Goal: Information Seeking & Learning: Learn about a topic

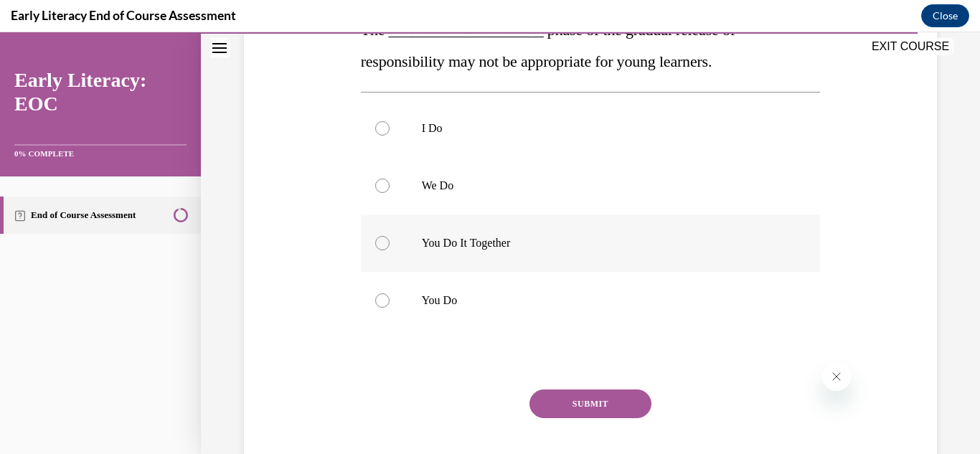
scroll to position [187, 0]
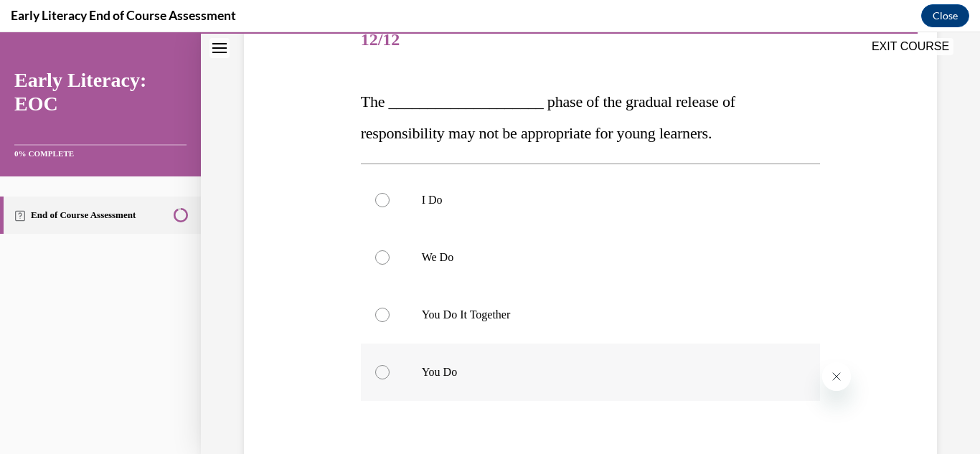
click at [535, 366] on p "You Do" at bounding box center [603, 372] width 363 height 14
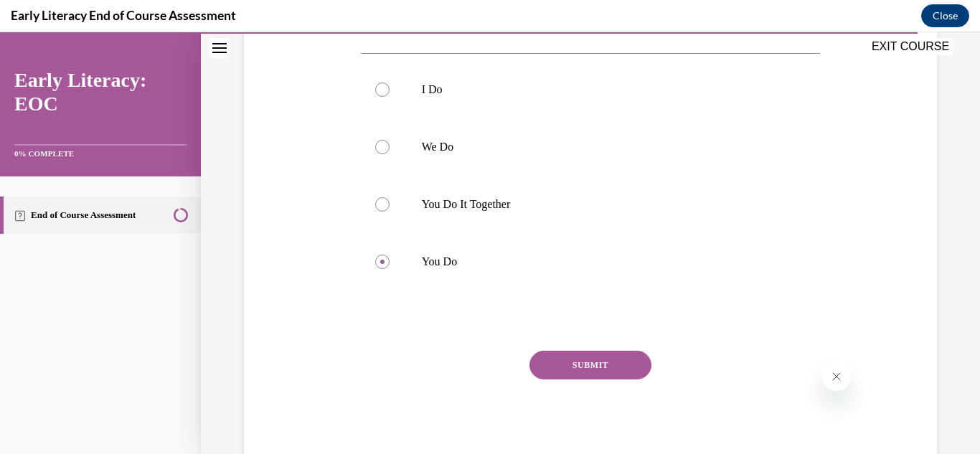
click at [558, 364] on button "SUBMIT" at bounding box center [591, 365] width 122 height 29
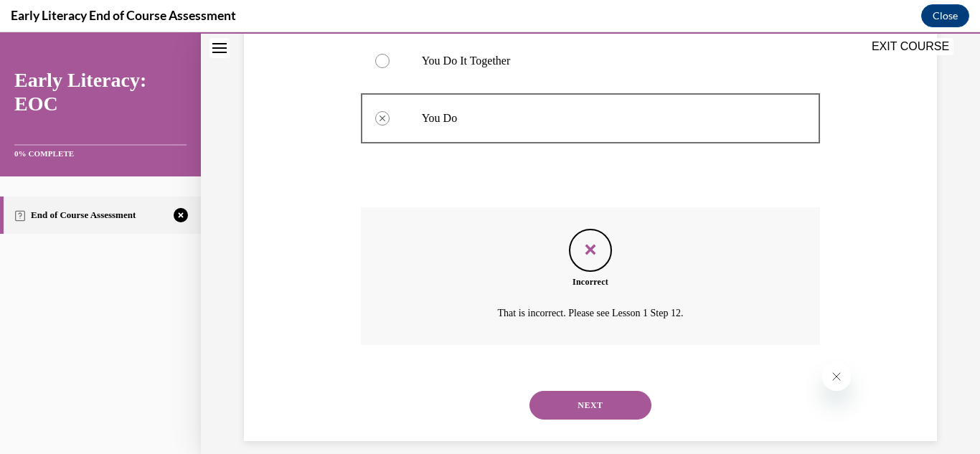
scroll to position [457, 0]
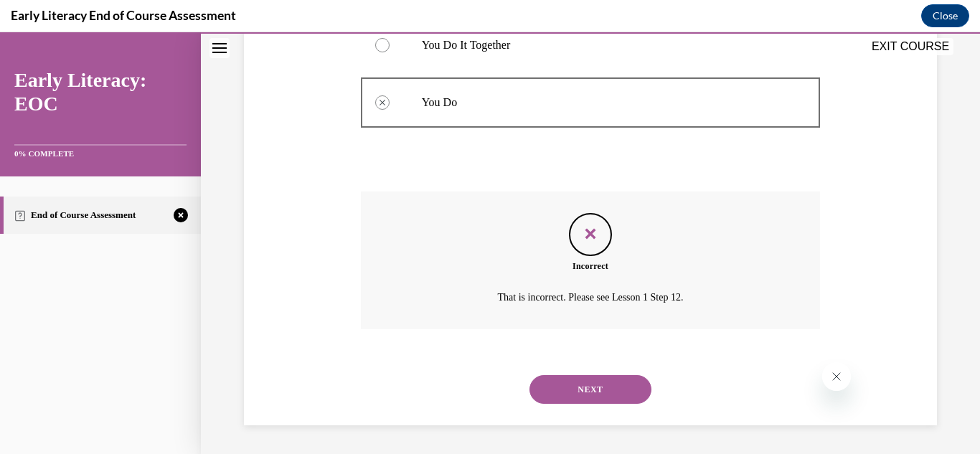
click at [566, 393] on button "NEXT" at bounding box center [591, 389] width 122 height 29
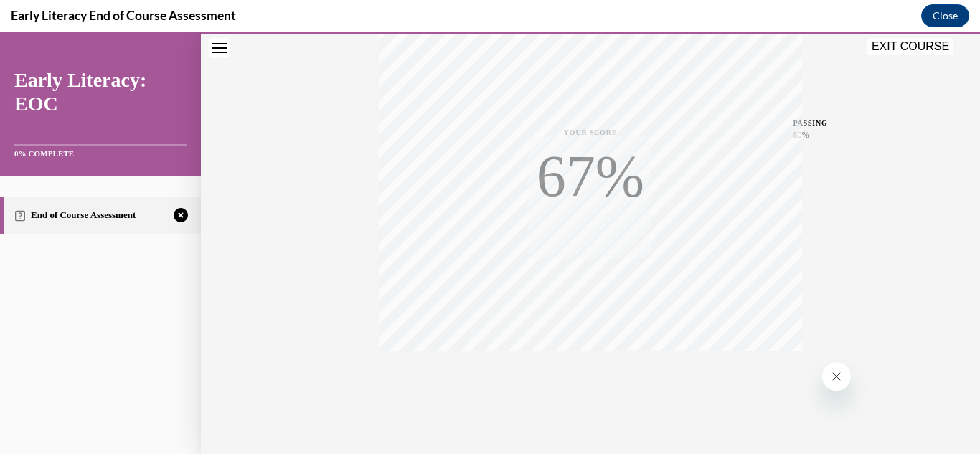
scroll to position [314, 0]
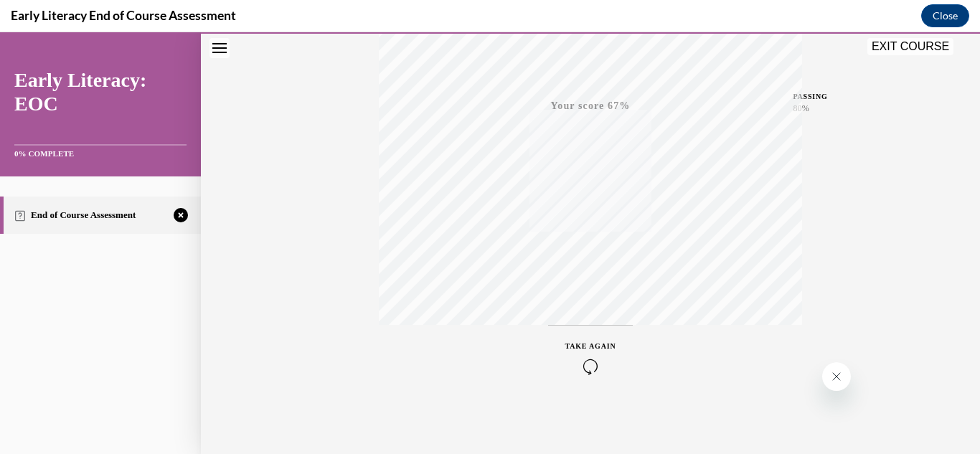
click at [578, 362] on icon "button" at bounding box center [591, 367] width 51 height 16
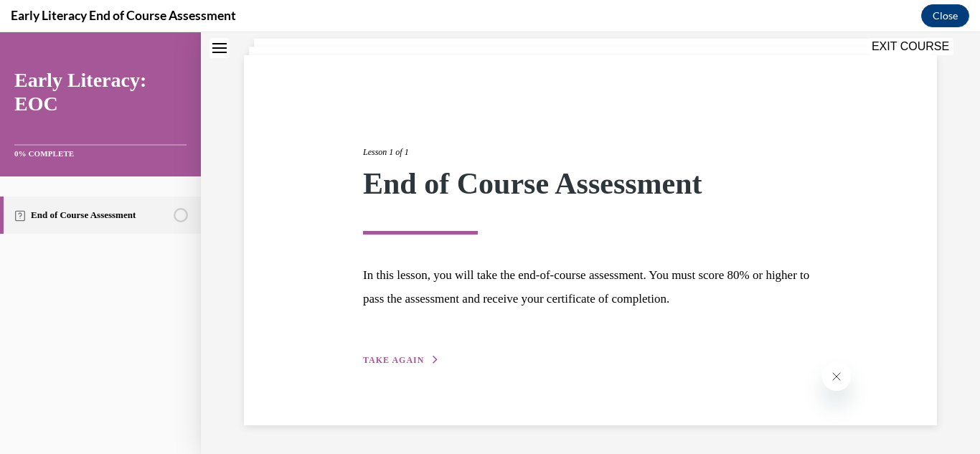
scroll to position [86, 0]
click at [408, 360] on span "TAKE AGAIN" at bounding box center [393, 361] width 61 height 10
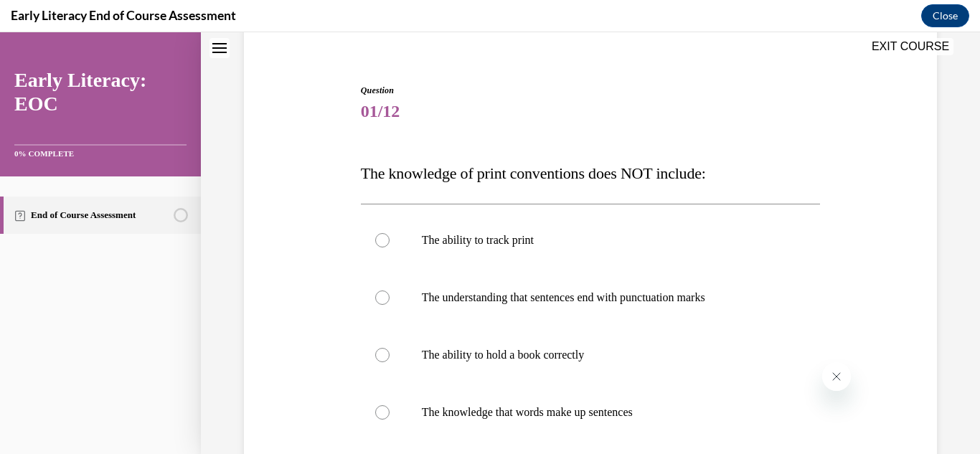
scroll to position [187, 0]
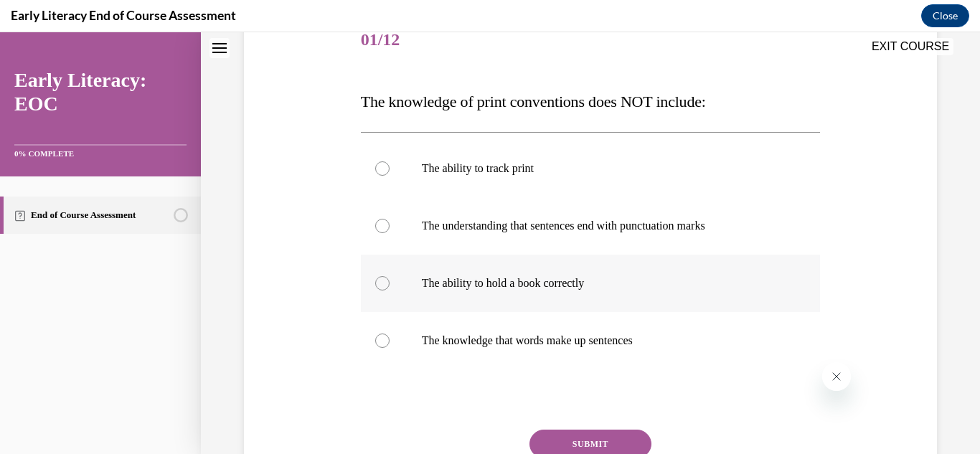
click at [476, 283] on p "The ability to hold a book correctly" at bounding box center [603, 283] width 363 height 14
click at [573, 443] on button "SUBMIT" at bounding box center [591, 444] width 122 height 29
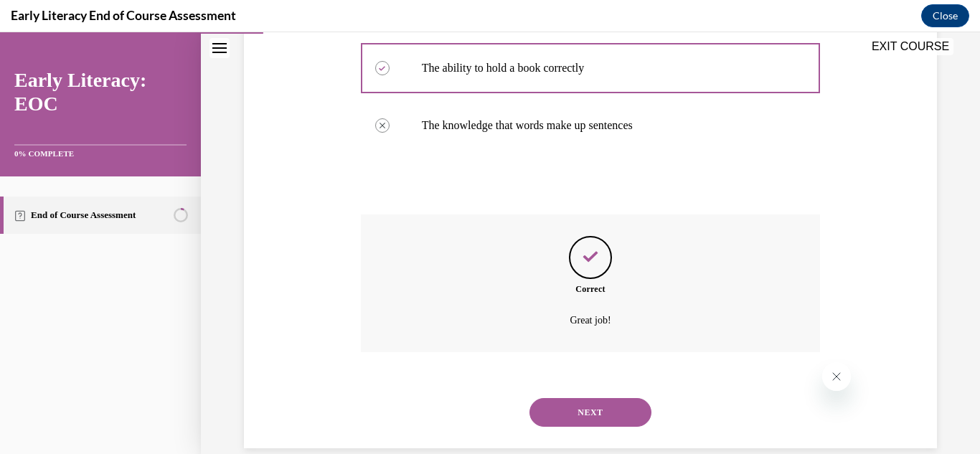
click at [590, 411] on button "NEXT" at bounding box center [591, 412] width 122 height 29
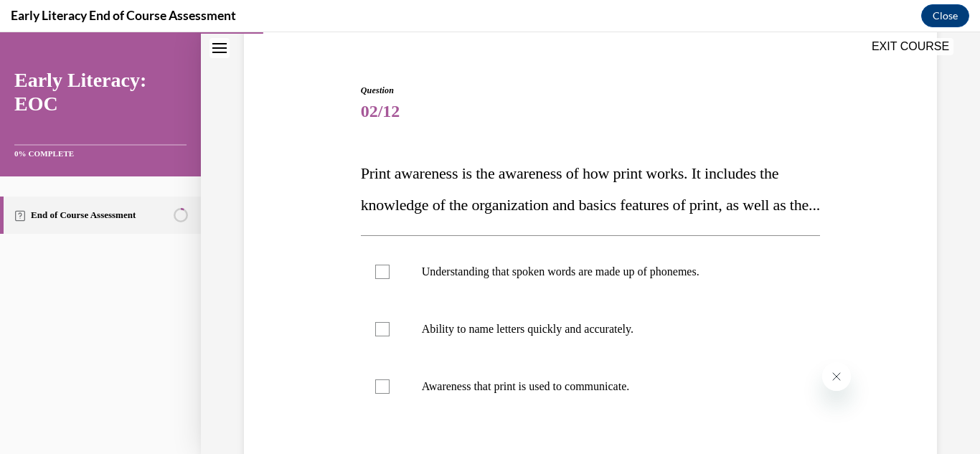
scroll to position [272, 0]
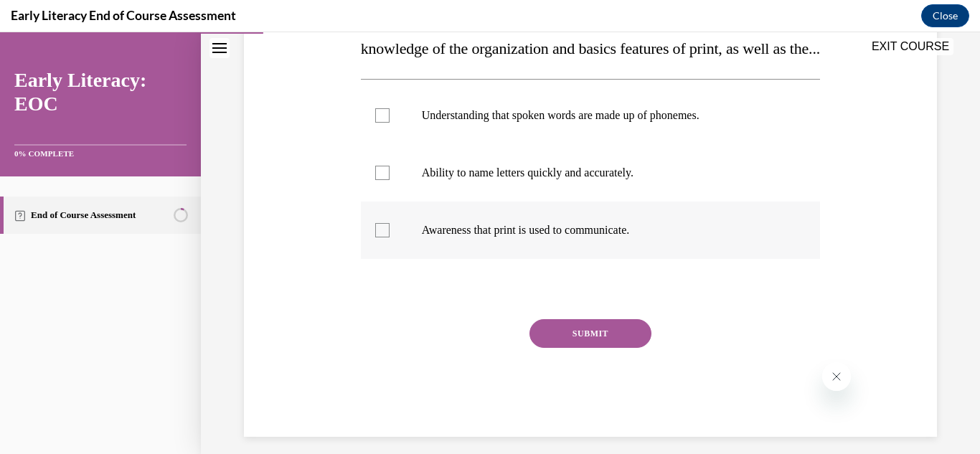
click at [515, 259] on div at bounding box center [591, 230] width 460 height 57
click at [573, 348] on button "SUBMIT" at bounding box center [591, 333] width 122 height 29
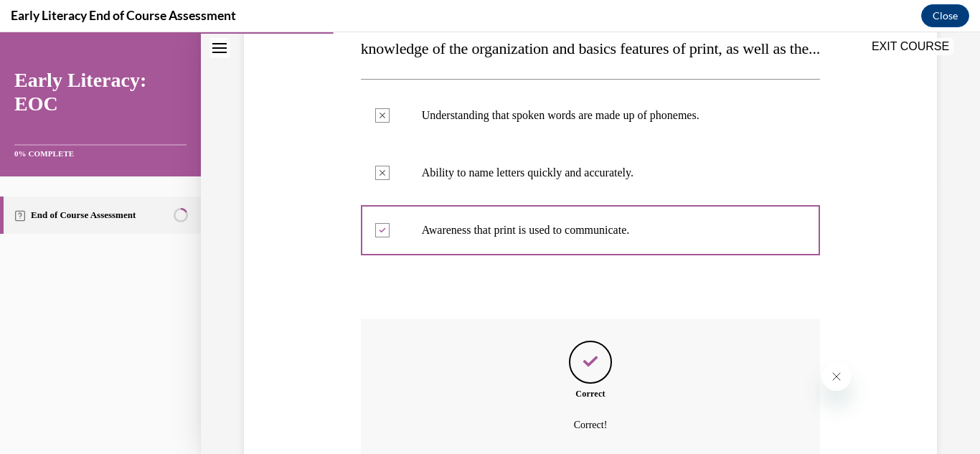
scroll to position [431, 0]
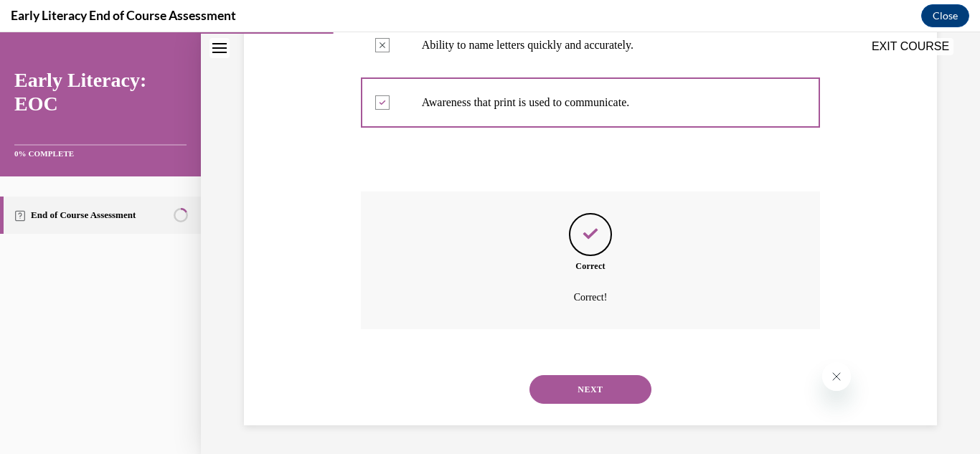
click at [584, 390] on button "NEXT" at bounding box center [591, 389] width 122 height 29
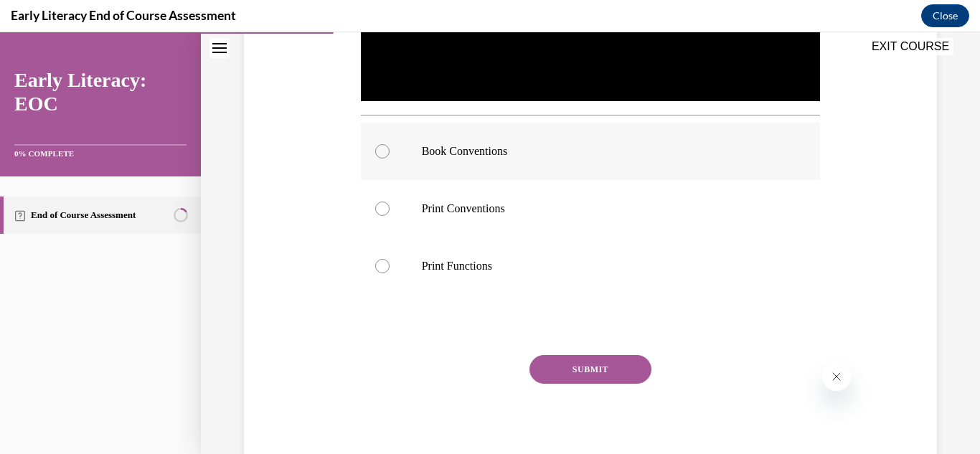
scroll to position [187, 0]
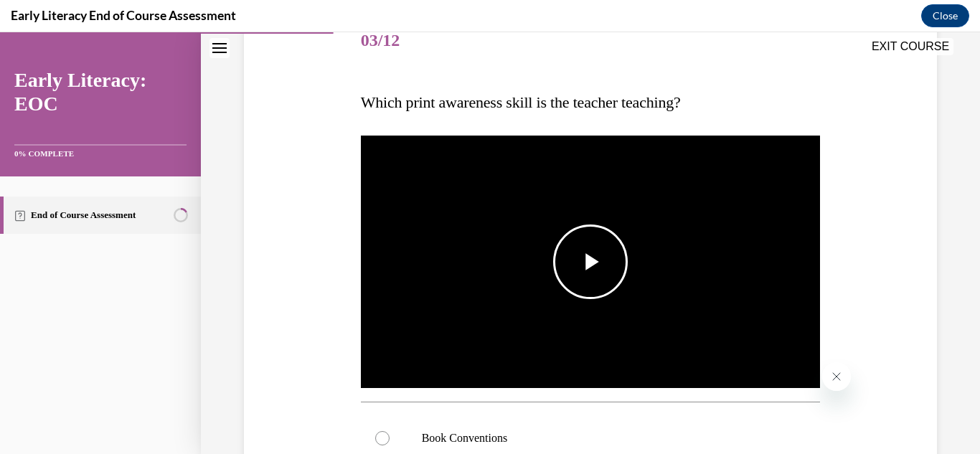
click at [591, 262] on span "Video player" at bounding box center [591, 262] width 0 height 0
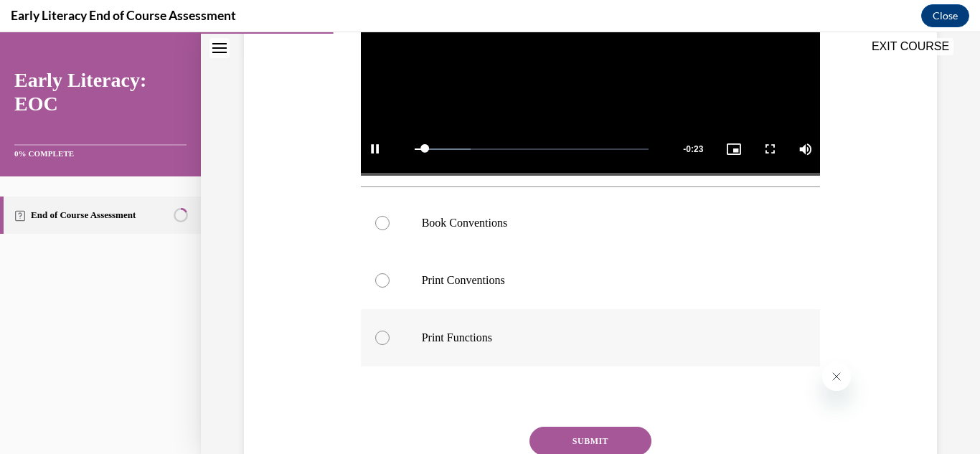
scroll to position [474, 0]
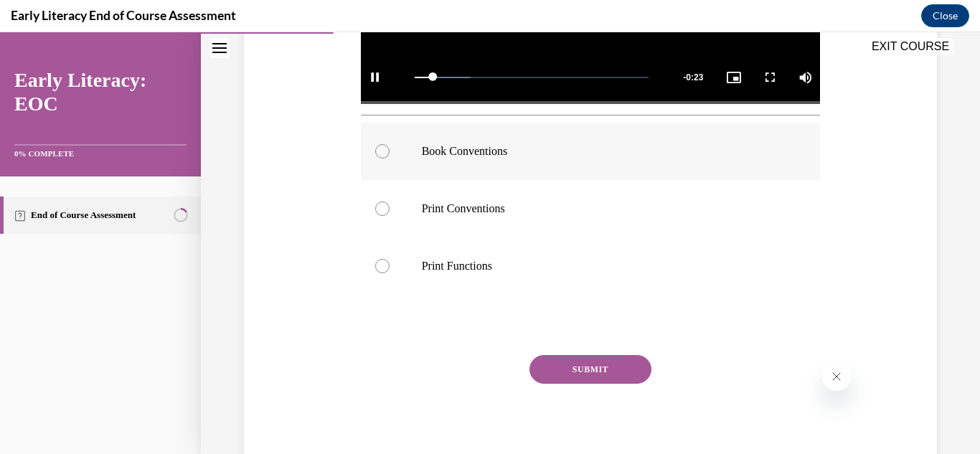
click at [422, 144] on p "Book Conventions" at bounding box center [603, 151] width 363 height 14
click at [555, 370] on button "SUBMIT" at bounding box center [591, 369] width 122 height 29
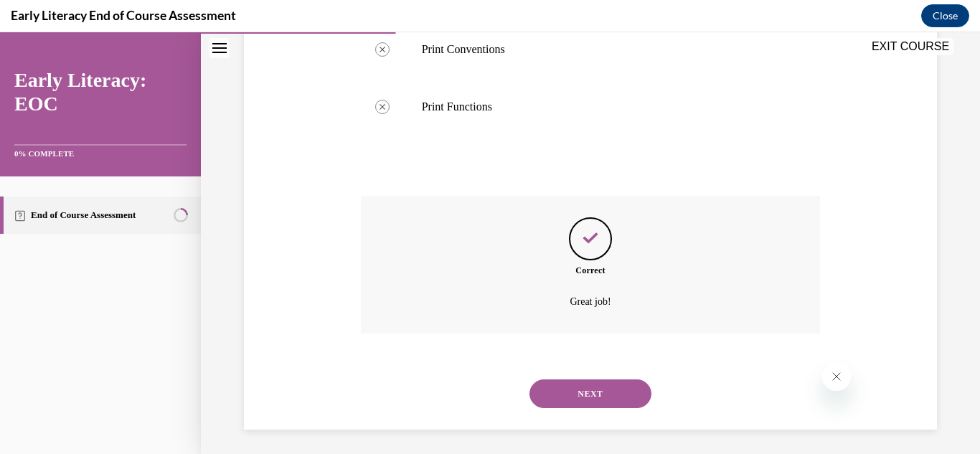
click at [576, 391] on button "NEXT" at bounding box center [591, 394] width 122 height 29
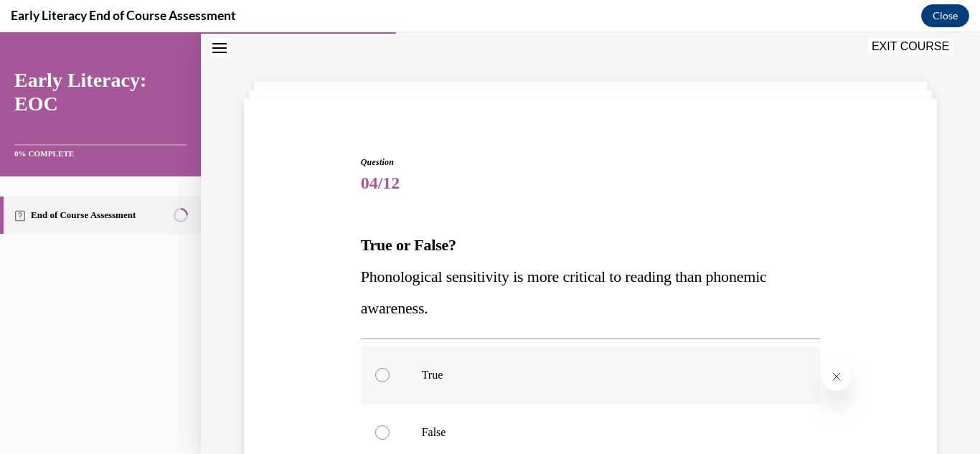
scroll to position [116, 0]
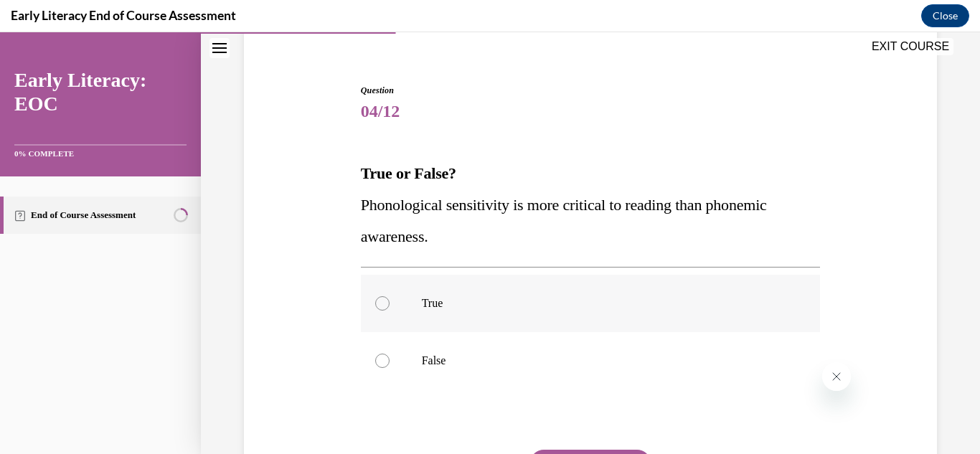
click at [487, 293] on div at bounding box center [591, 303] width 460 height 57
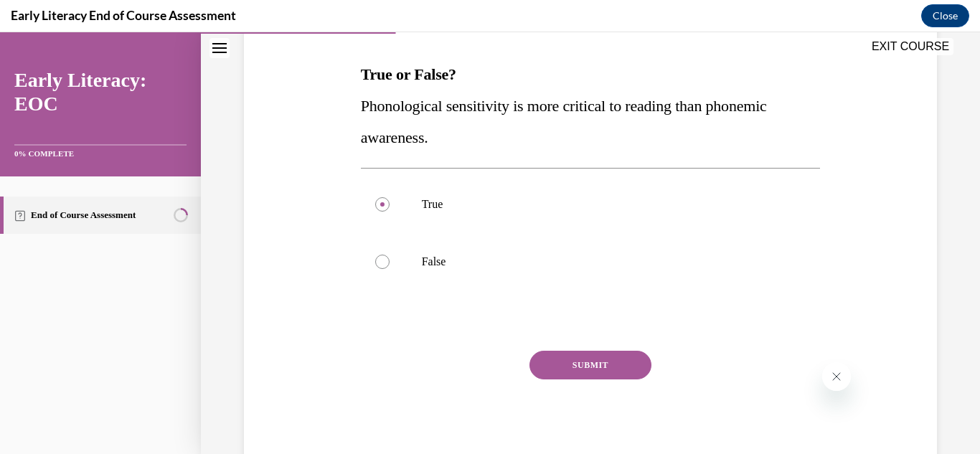
click at [600, 365] on button "SUBMIT" at bounding box center [591, 365] width 122 height 29
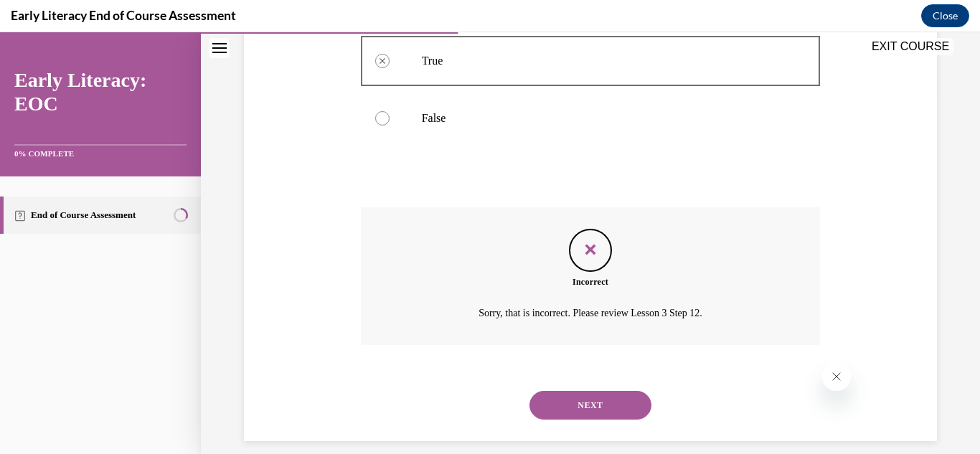
click at [586, 393] on button "NEXT" at bounding box center [591, 405] width 122 height 29
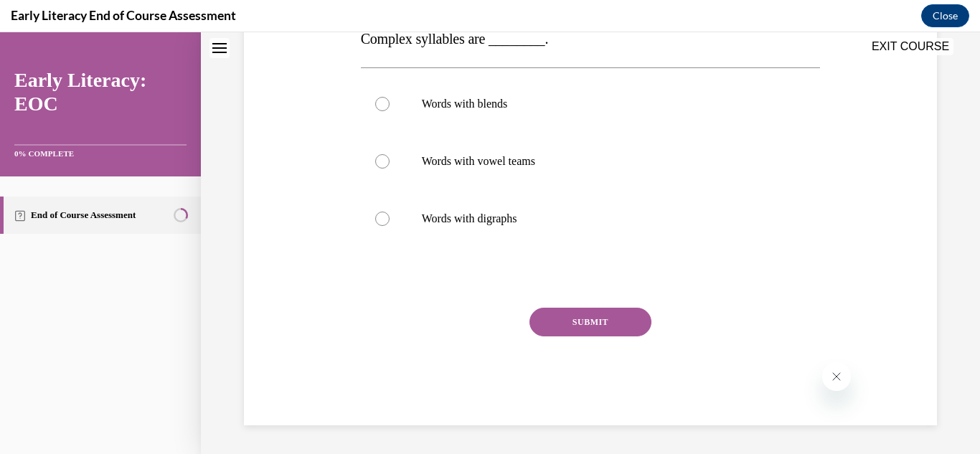
scroll to position [44, 0]
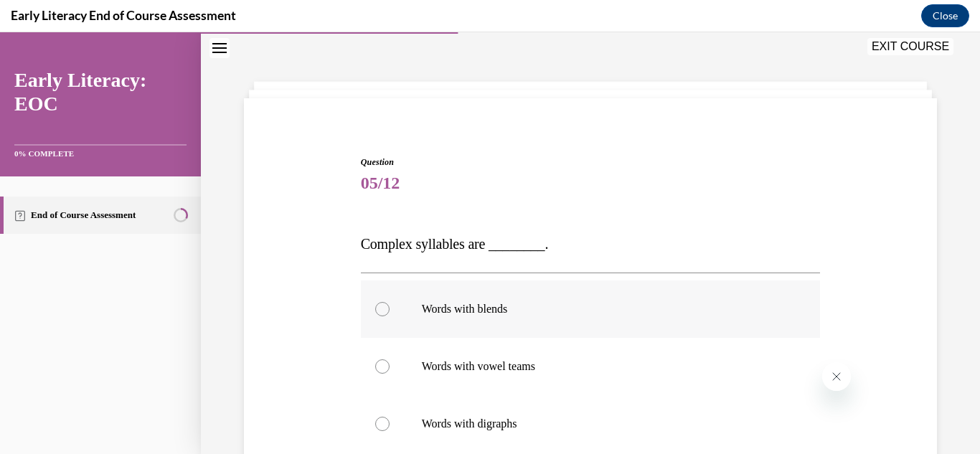
click at [453, 301] on div at bounding box center [591, 309] width 460 height 57
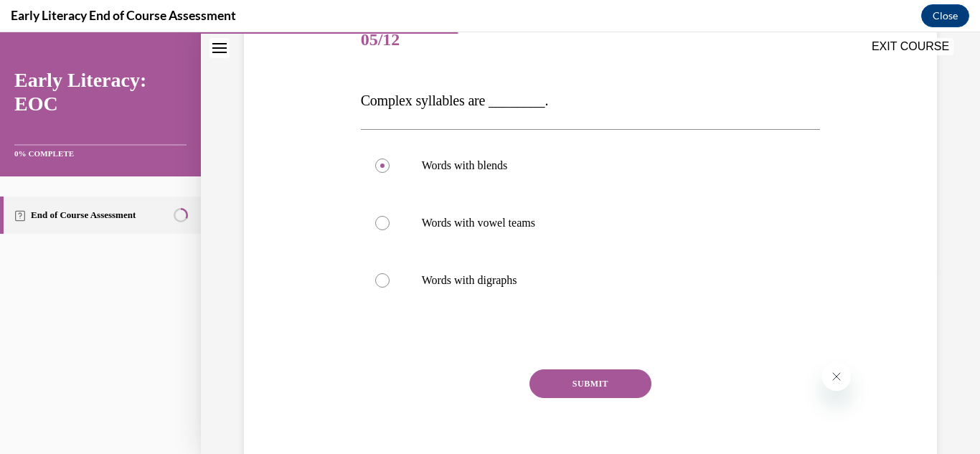
click at [580, 380] on button "SUBMIT" at bounding box center [591, 384] width 122 height 29
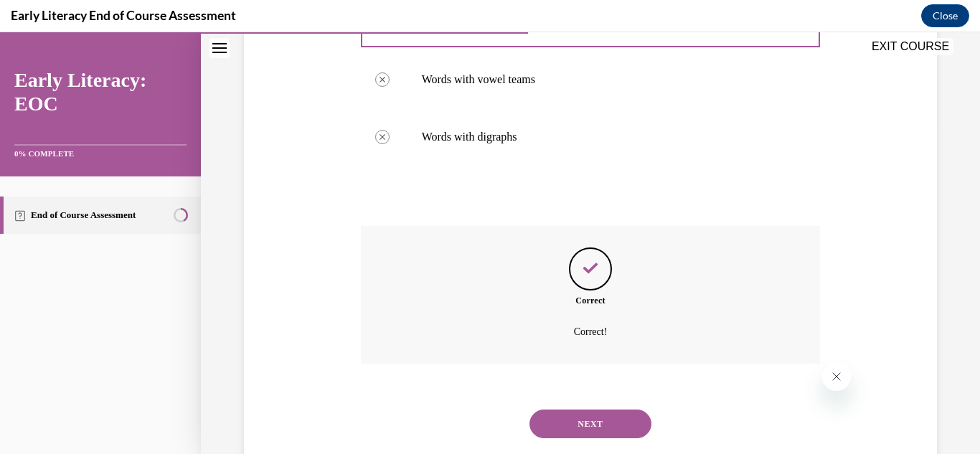
click at [601, 428] on button "NEXT" at bounding box center [591, 424] width 122 height 29
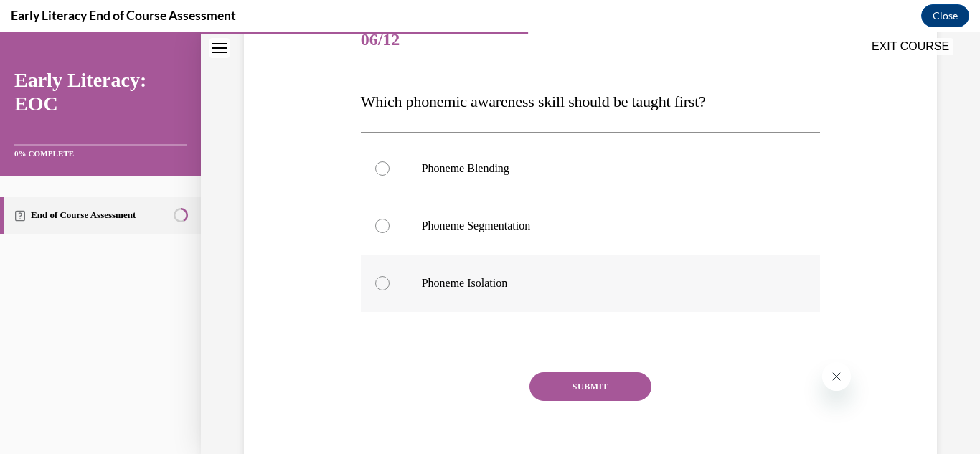
click at [492, 284] on p "Phoneme Isolation" at bounding box center [603, 283] width 363 height 14
click at [571, 387] on button "SUBMIT" at bounding box center [591, 386] width 122 height 29
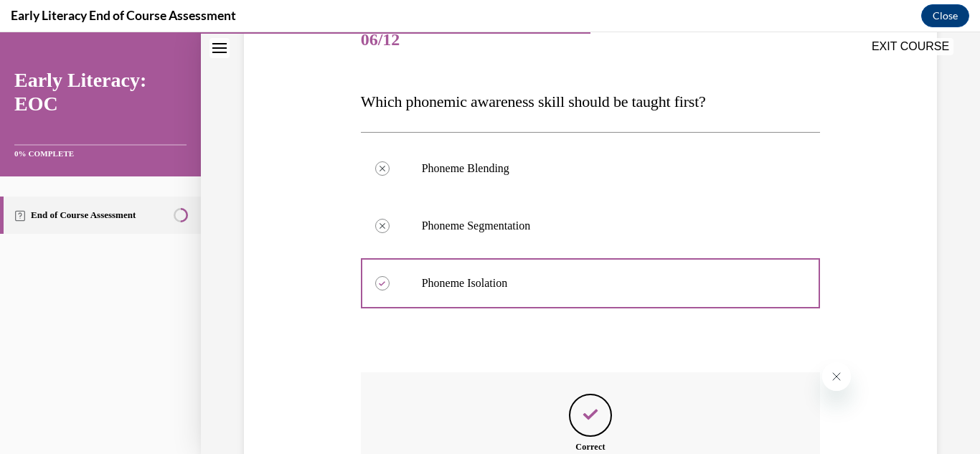
scroll to position [368, 0]
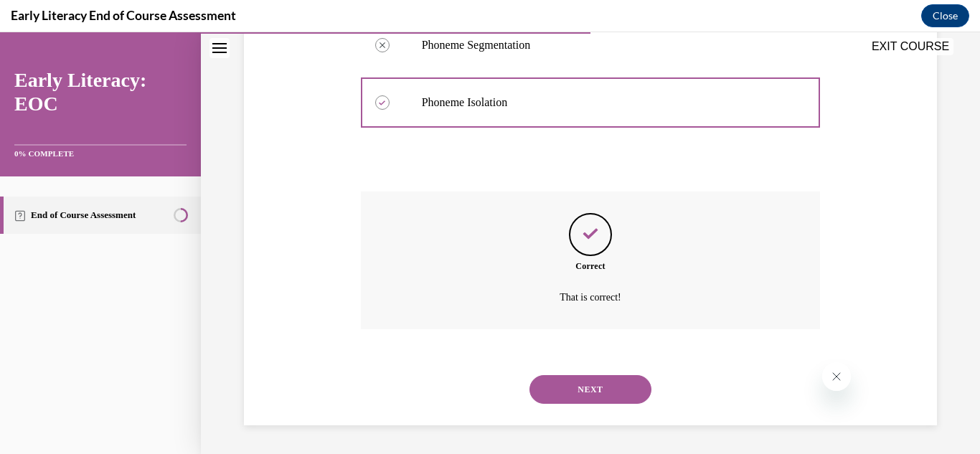
click at [578, 389] on button "NEXT" at bounding box center [591, 389] width 122 height 29
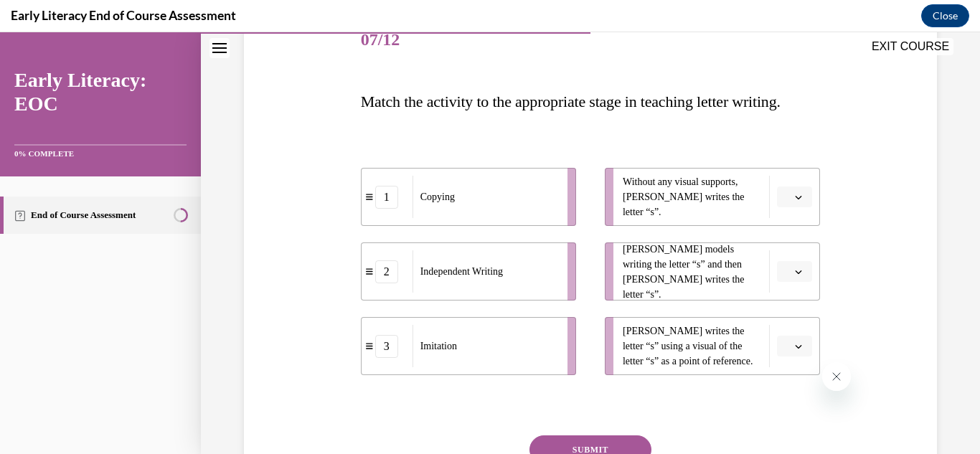
scroll to position [259, 0]
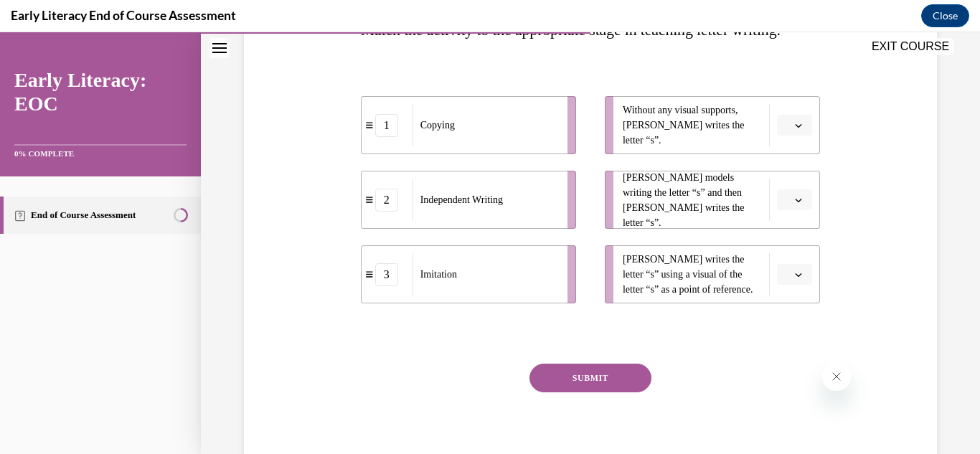
click at [797, 136] on button "button" at bounding box center [794, 126] width 35 height 22
click at [780, 245] on span "2" at bounding box center [779, 245] width 5 height 11
click at [795, 211] on button "button" at bounding box center [794, 200] width 35 height 22
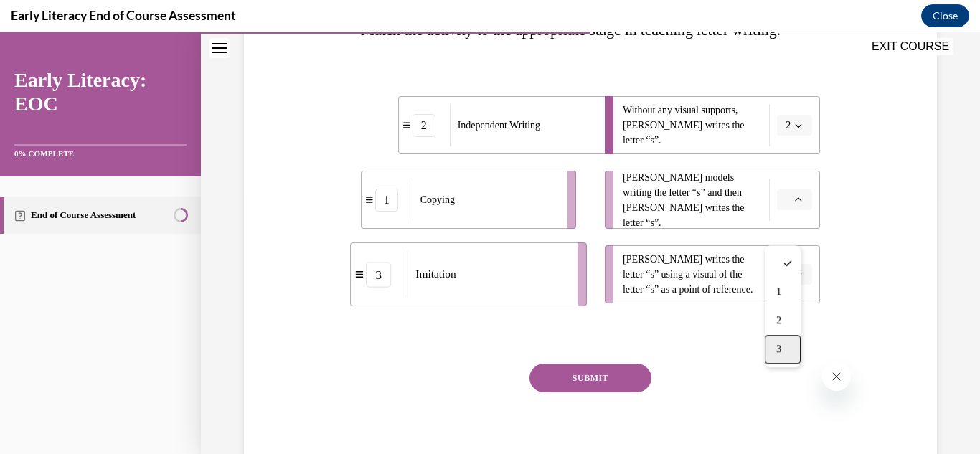
click at [779, 350] on span "3" at bounding box center [779, 349] width 5 height 11
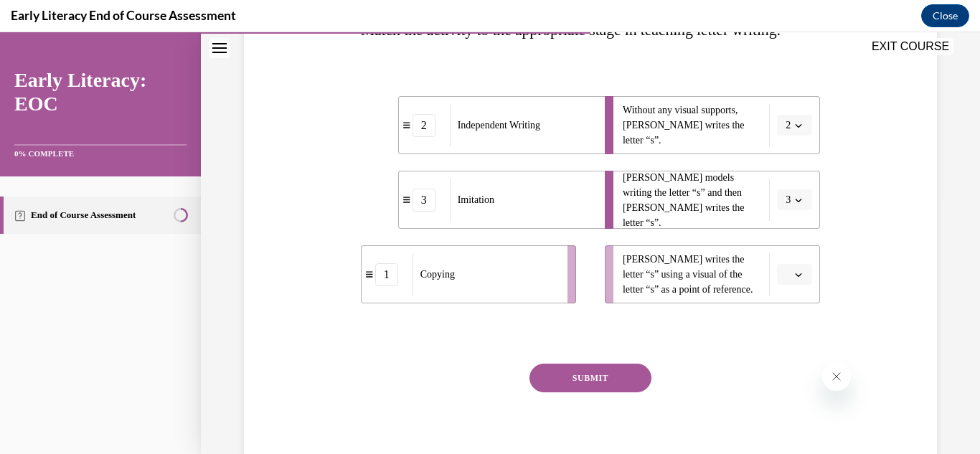
click at [795, 278] on icon "button" at bounding box center [798, 274] width 7 height 7
click at [785, 362] on div "1" at bounding box center [783, 366] width 36 height 29
click at [594, 393] on button "SUBMIT" at bounding box center [591, 378] width 122 height 29
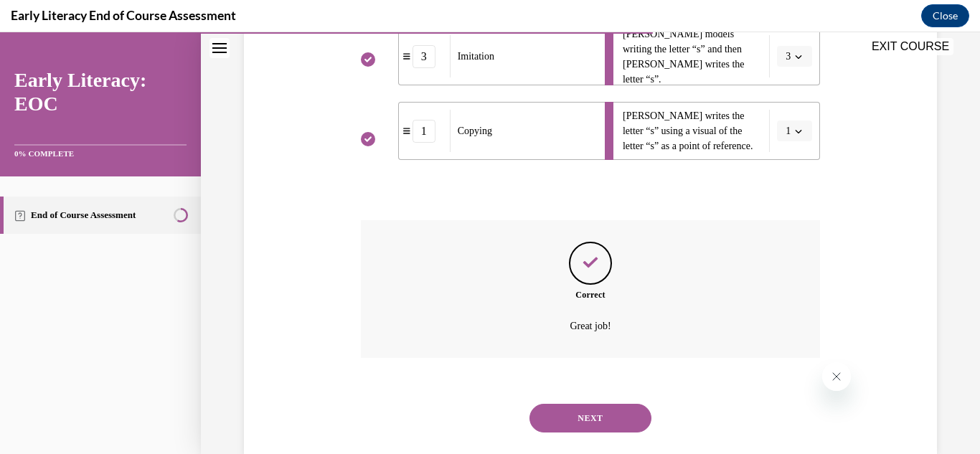
scroll to position [463, 0]
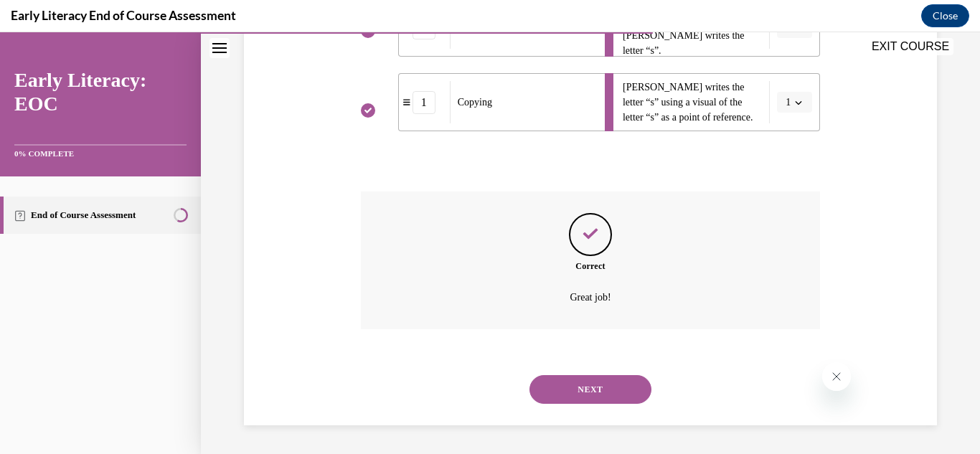
click at [592, 393] on button "NEXT" at bounding box center [591, 389] width 122 height 29
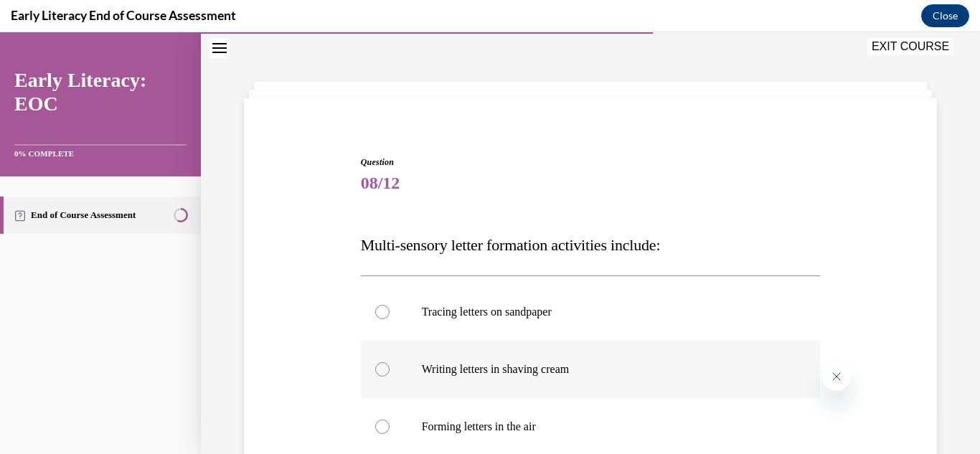
scroll to position [259, 0]
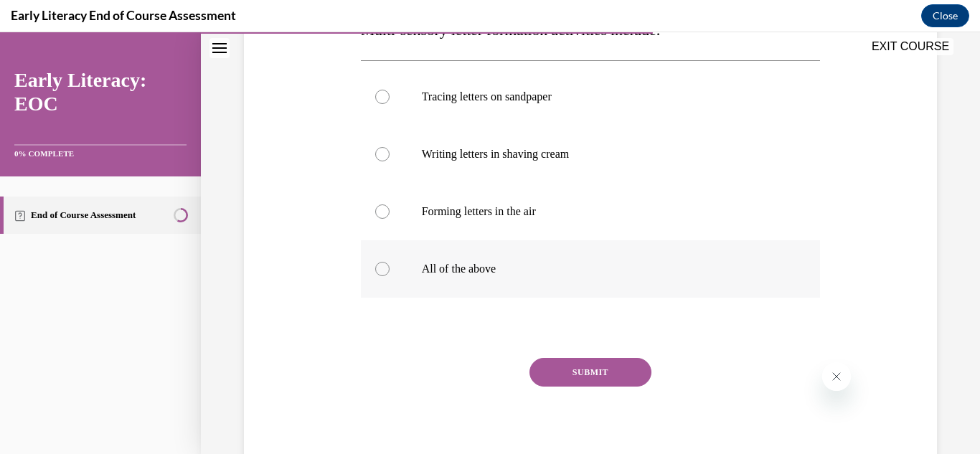
click at [476, 253] on div at bounding box center [591, 268] width 460 height 57
click at [553, 369] on button "SUBMIT" at bounding box center [591, 372] width 122 height 29
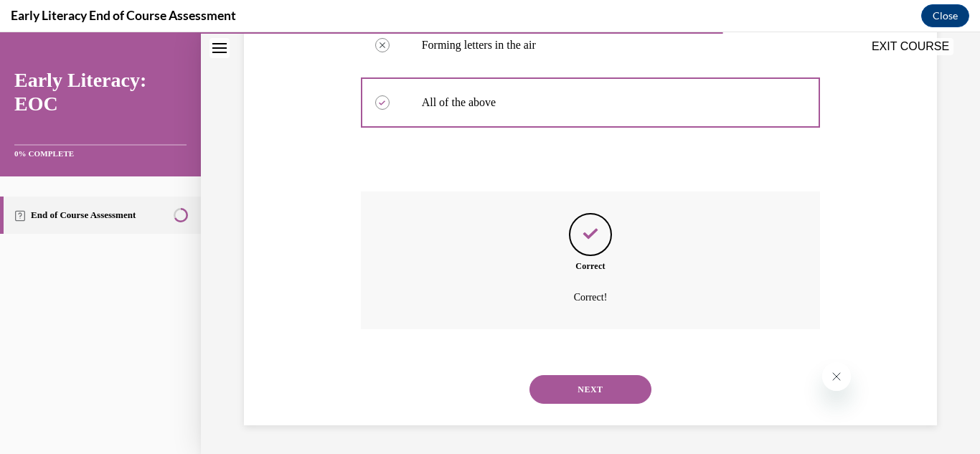
click at [573, 388] on button "NEXT" at bounding box center [591, 389] width 122 height 29
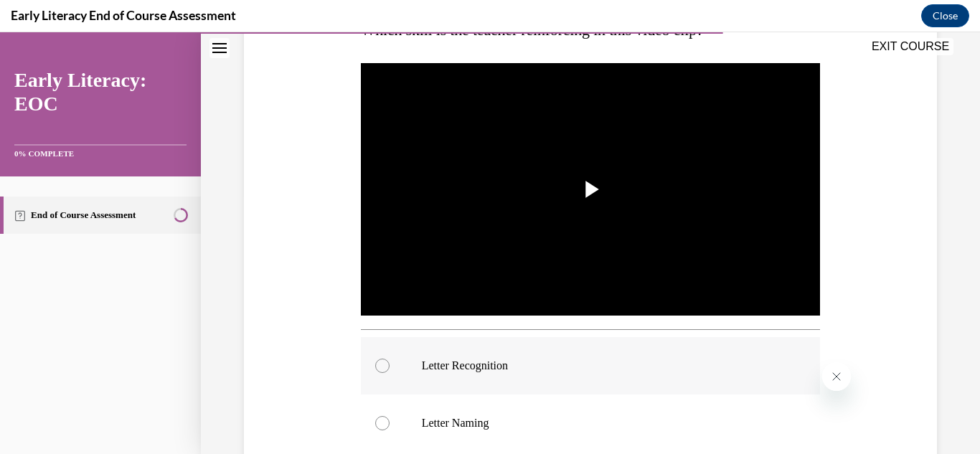
scroll to position [331, 0]
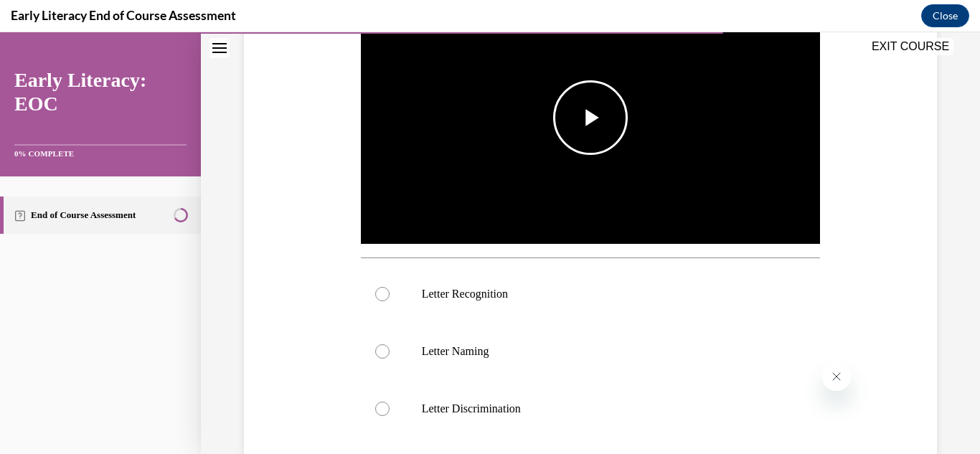
click at [591, 118] on span "Video player" at bounding box center [591, 118] width 0 height 0
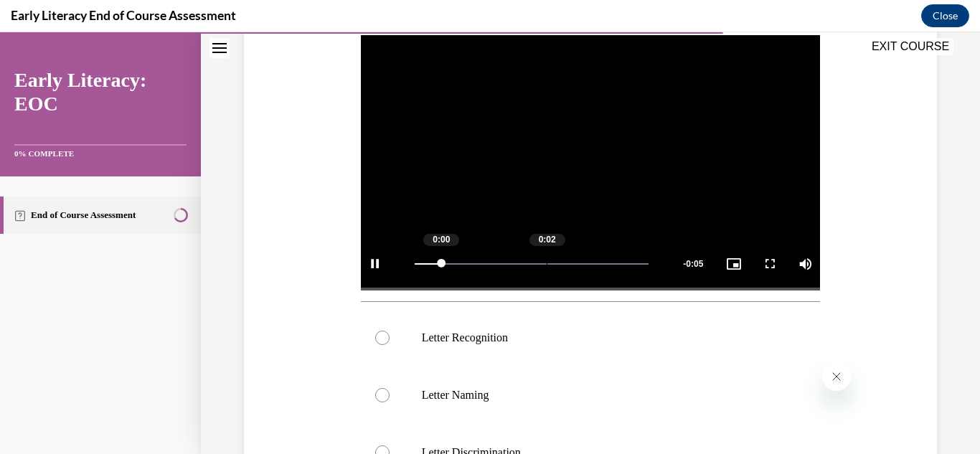
scroll to position [431, 0]
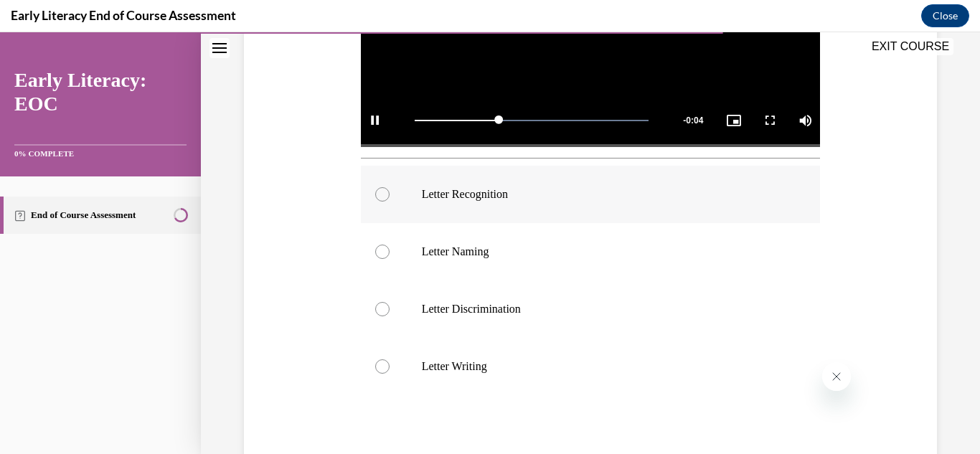
click at [466, 173] on div at bounding box center [591, 194] width 460 height 57
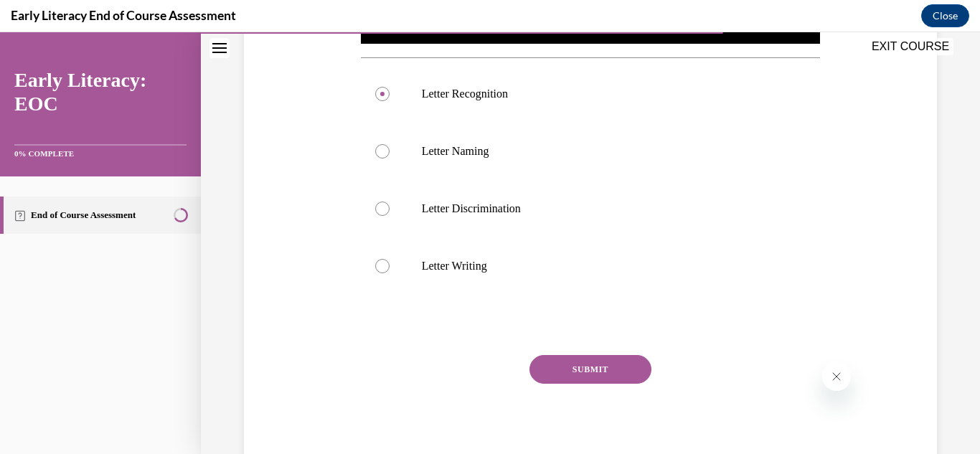
click at [562, 361] on button "SUBMIT" at bounding box center [591, 369] width 122 height 29
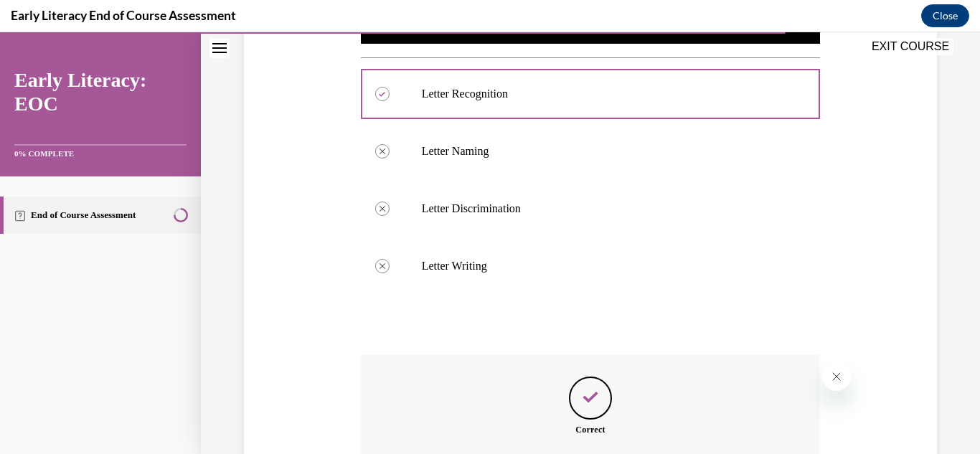
scroll to position [690, 0]
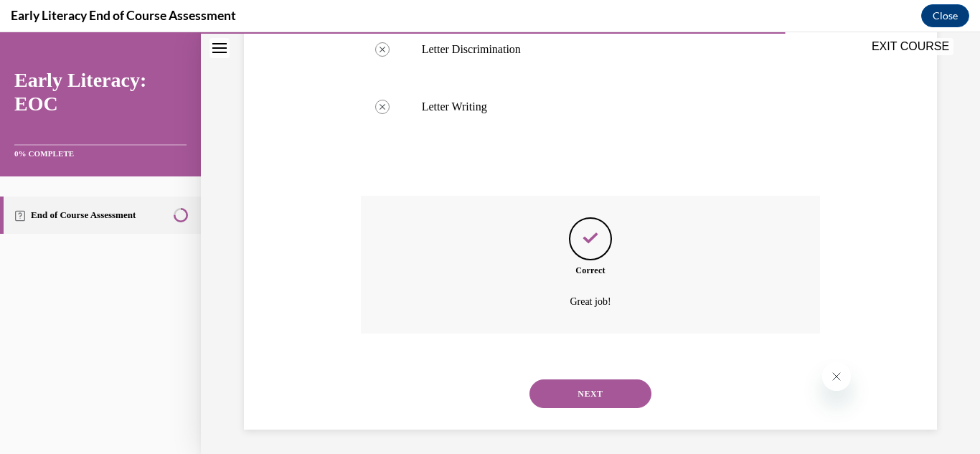
click at [580, 398] on button "NEXT" at bounding box center [591, 394] width 122 height 29
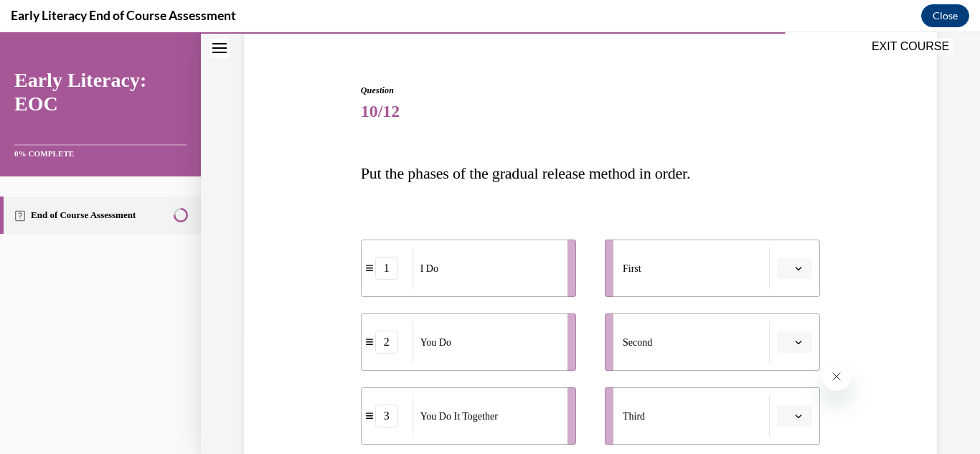
scroll to position [187, 0]
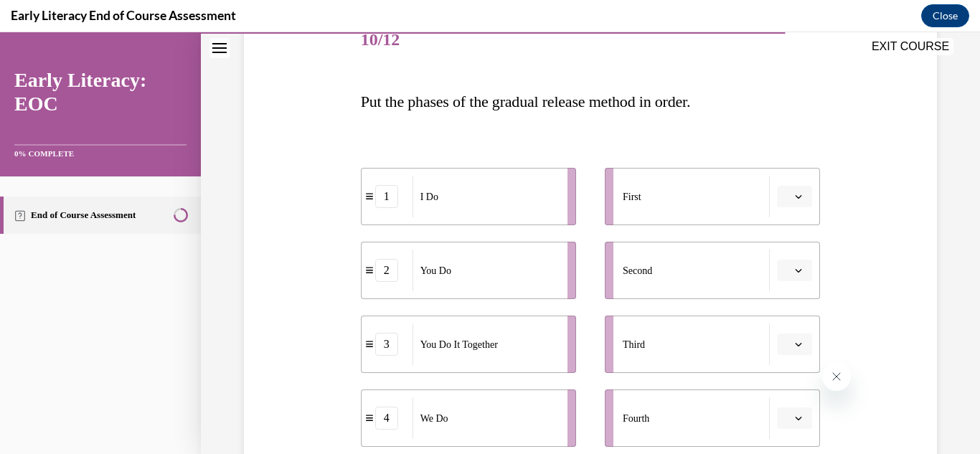
click at [795, 197] on icon "button" at bounding box center [798, 196] width 7 height 7
click at [783, 250] on div "1" at bounding box center [783, 257] width 36 height 29
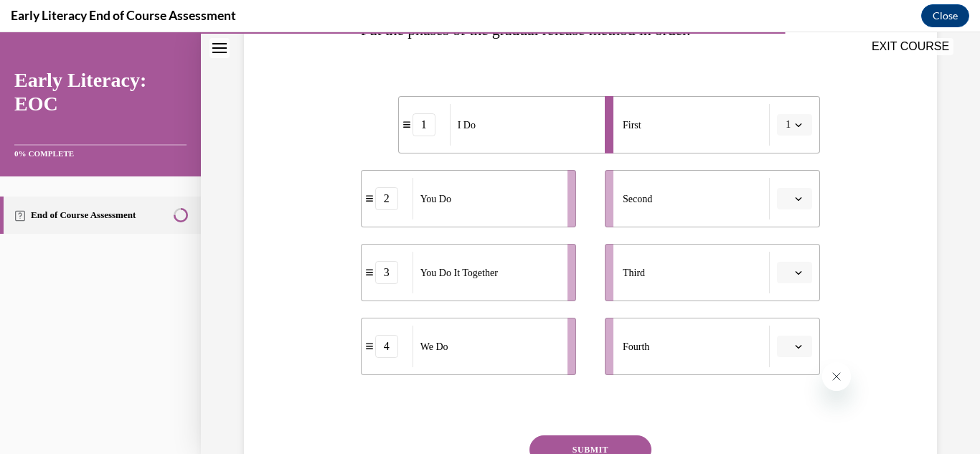
click at [793, 193] on button "button" at bounding box center [794, 199] width 35 height 22
click at [776, 351] on div "4" at bounding box center [783, 346] width 36 height 29
click at [788, 265] on button "button" at bounding box center [794, 273] width 35 height 22
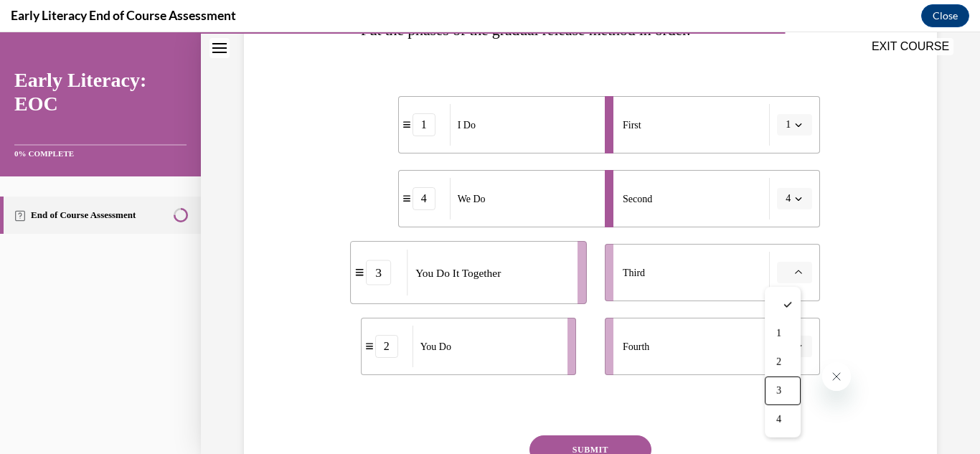
click at [774, 395] on div "3" at bounding box center [783, 391] width 36 height 29
click at [795, 348] on icon "button" at bounding box center [798, 346] width 7 height 7
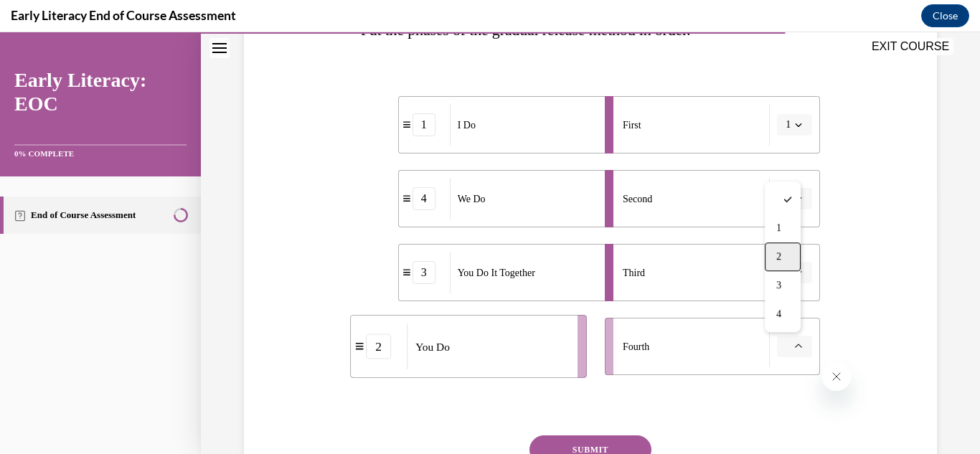
click at [794, 255] on div "2" at bounding box center [783, 257] width 36 height 29
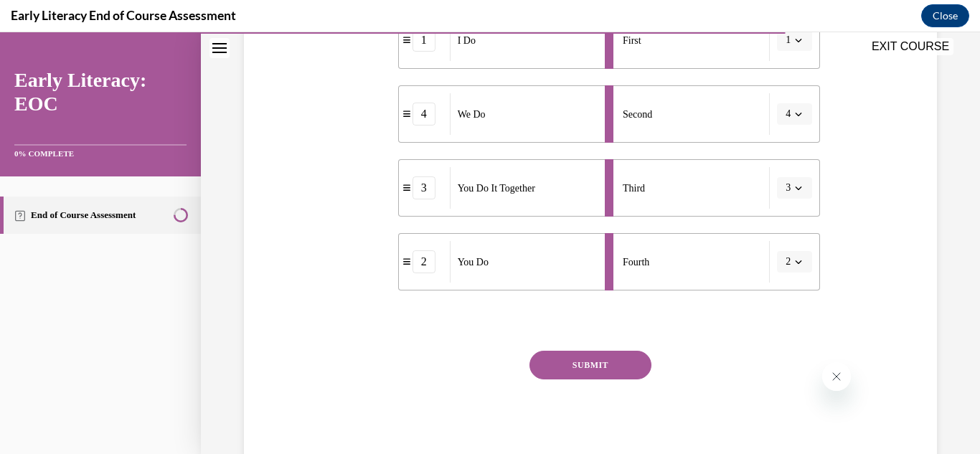
click at [608, 366] on button "SUBMIT" at bounding box center [591, 365] width 122 height 29
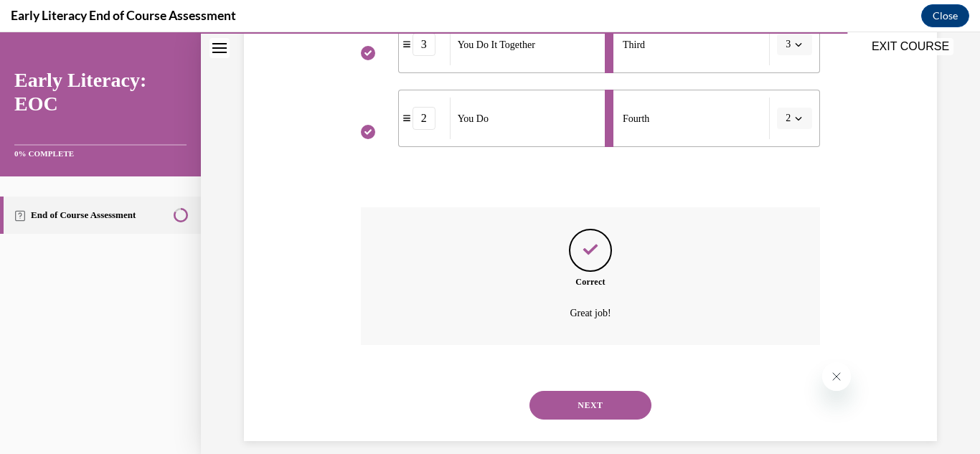
scroll to position [503, 0]
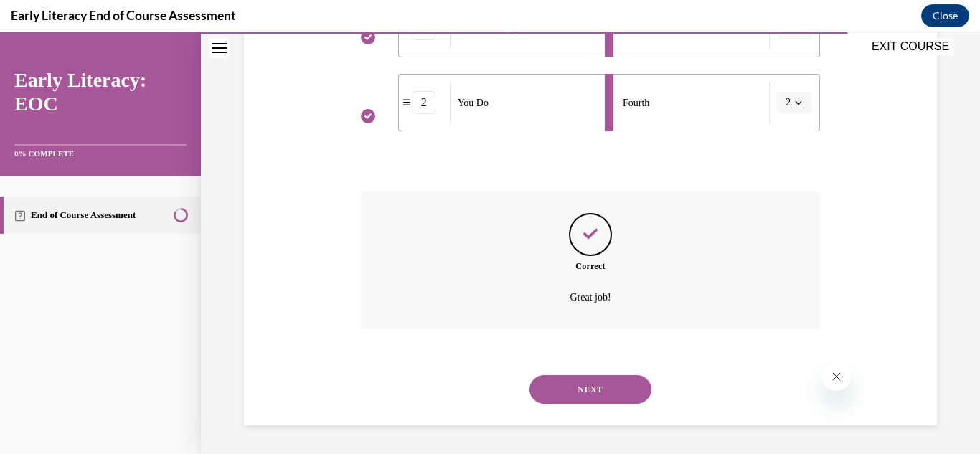
click at [571, 383] on button "NEXT" at bounding box center [591, 389] width 122 height 29
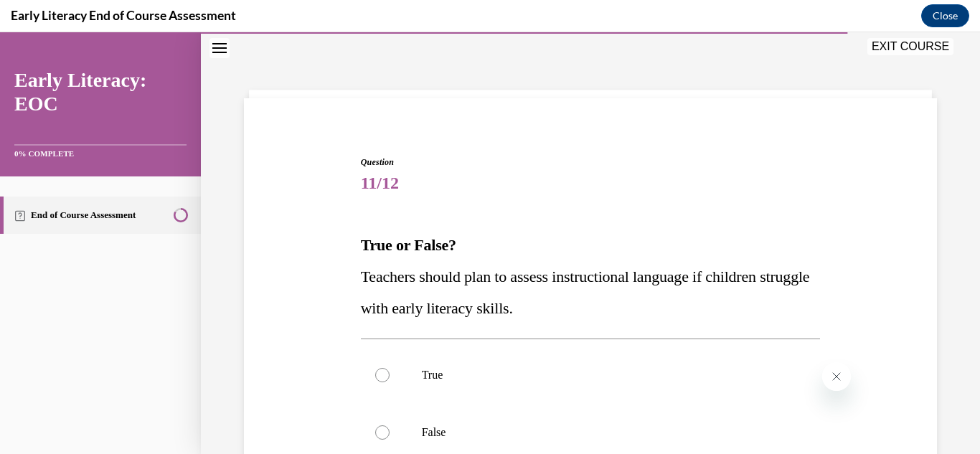
scroll to position [187, 0]
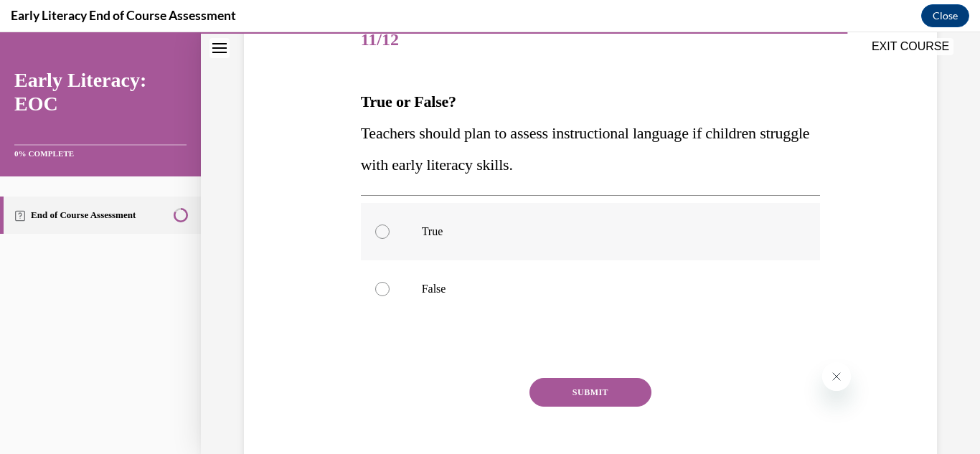
click at [384, 239] on div at bounding box center [591, 231] width 460 height 57
click at [556, 386] on button "SUBMIT" at bounding box center [591, 392] width 122 height 29
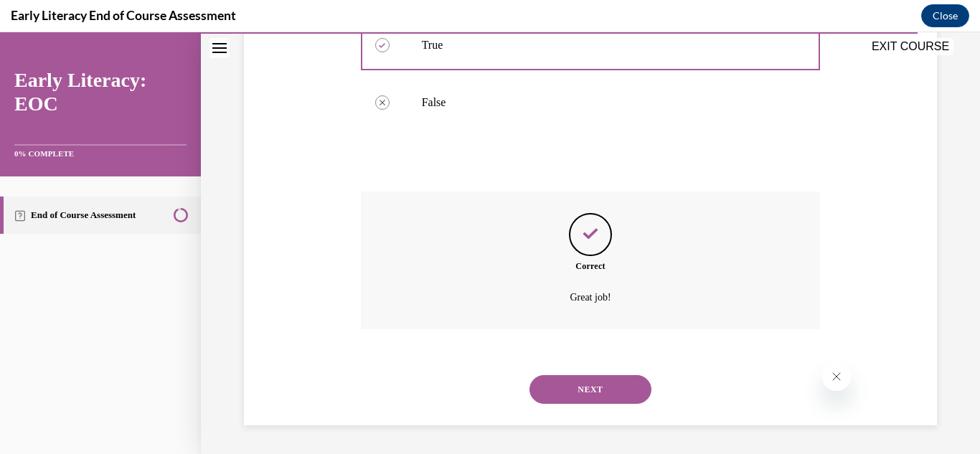
click at [563, 385] on button "NEXT" at bounding box center [591, 389] width 122 height 29
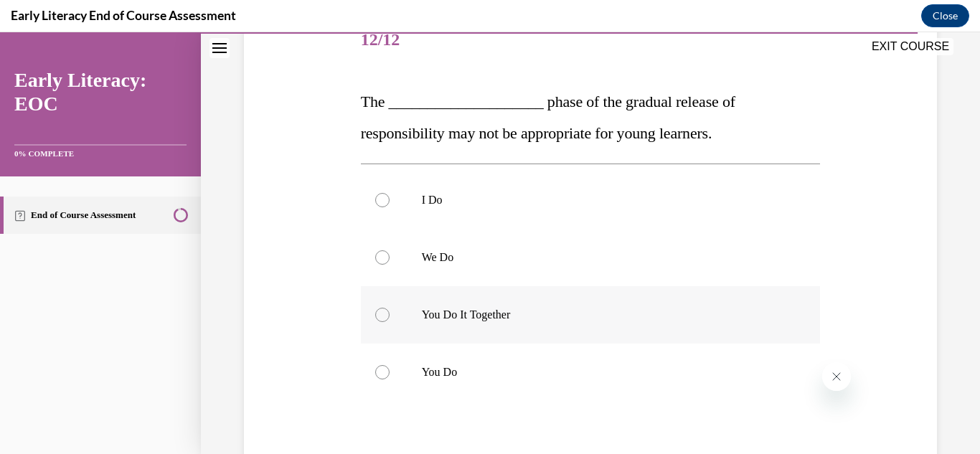
click at [561, 322] on div at bounding box center [591, 314] width 460 height 57
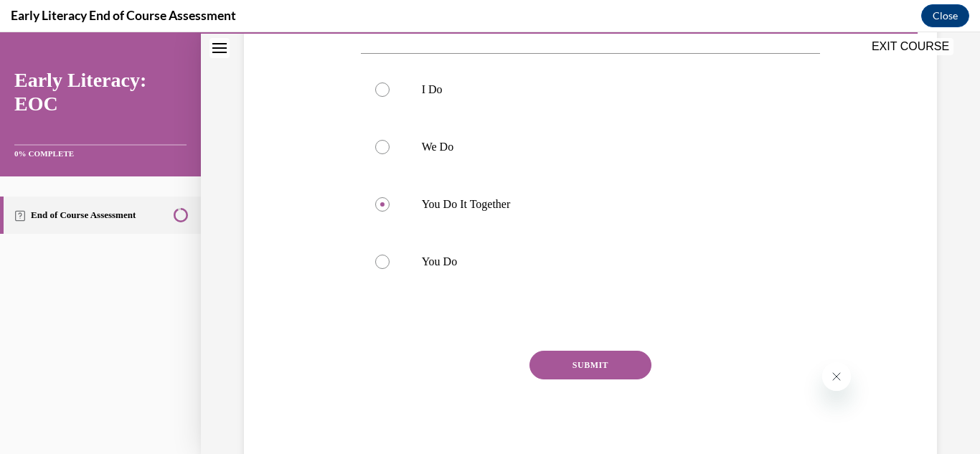
click at [574, 363] on button "SUBMIT" at bounding box center [591, 365] width 122 height 29
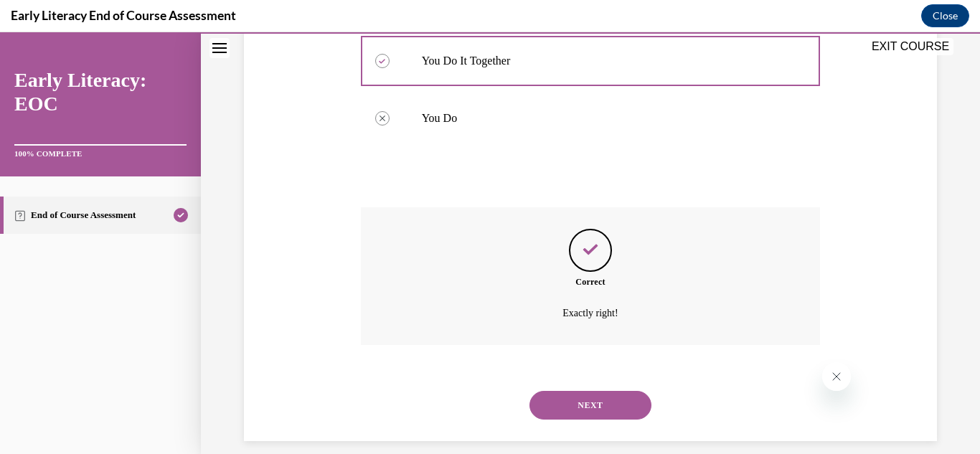
scroll to position [457, 0]
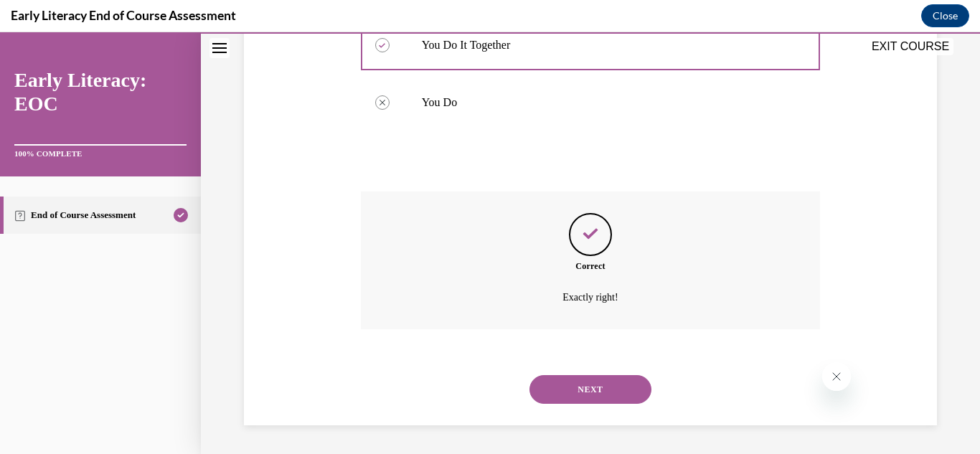
click at [570, 387] on button "NEXT" at bounding box center [591, 389] width 122 height 29
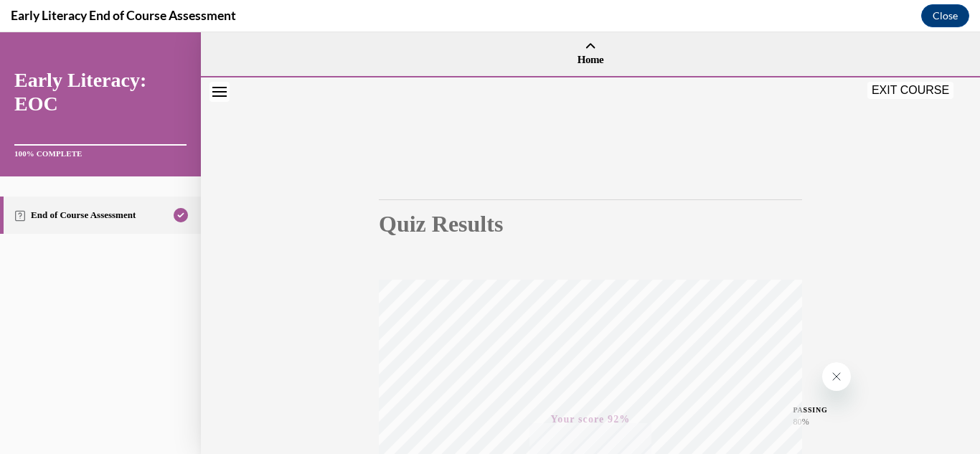
scroll to position [314, 0]
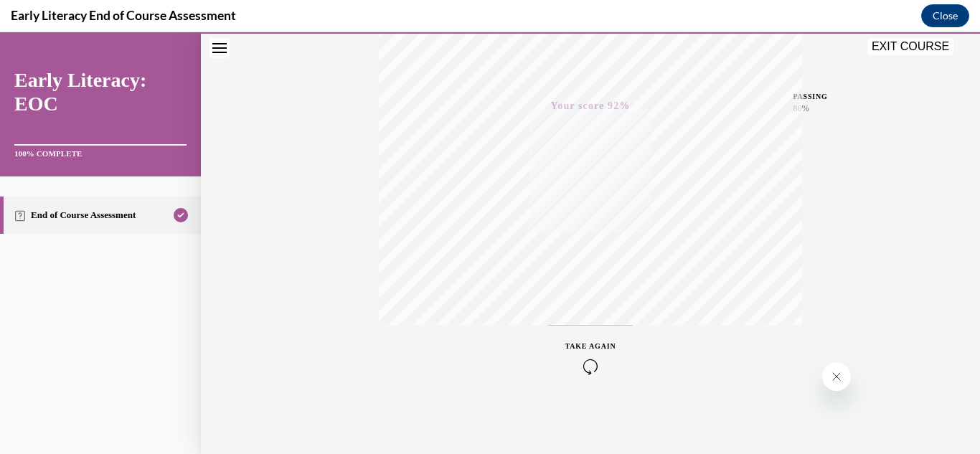
click at [883, 47] on button "EXIT COURSE" at bounding box center [911, 46] width 86 height 17
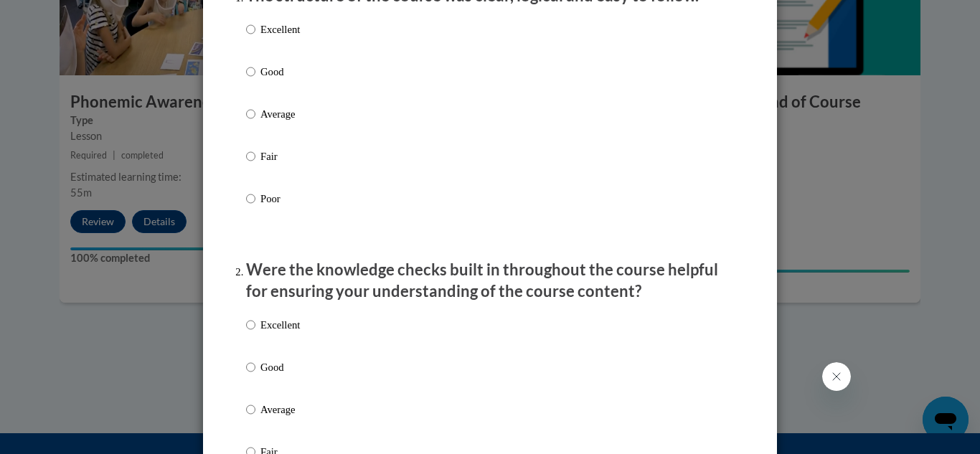
scroll to position [72, 0]
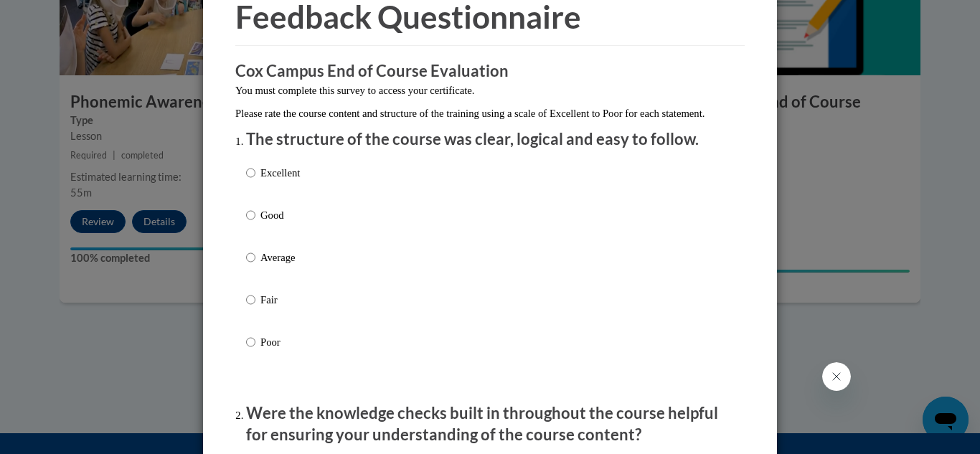
click at [263, 223] on p "Good" at bounding box center [280, 215] width 39 height 16
click at [255, 223] on input "Good" at bounding box center [250, 215] width 9 height 16
radio input "true"
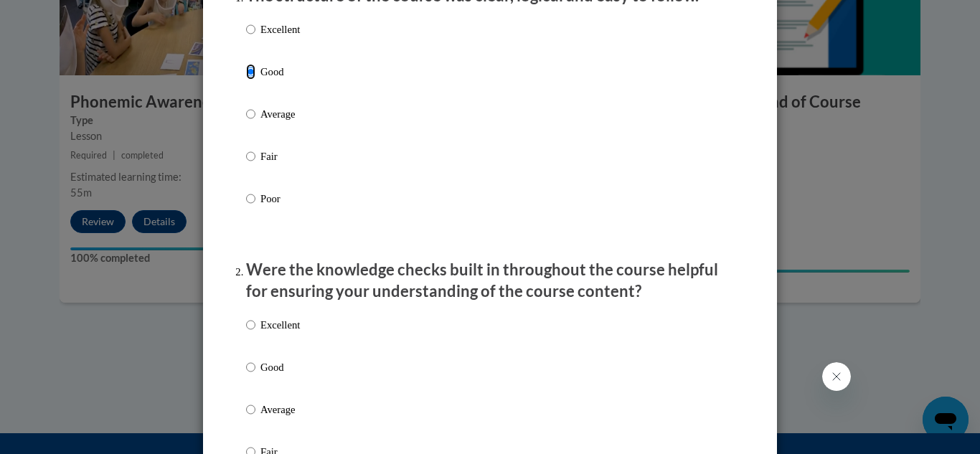
scroll to position [287, 0]
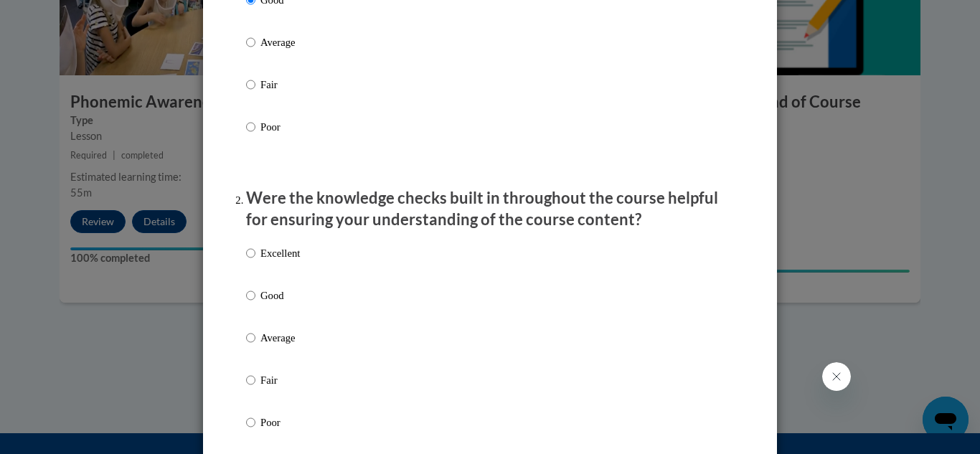
click at [261, 304] on p "Good" at bounding box center [280, 296] width 39 height 16
click at [255, 304] on input "Good" at bounding box center [250, 296] width 9 height 16
radio input "true"
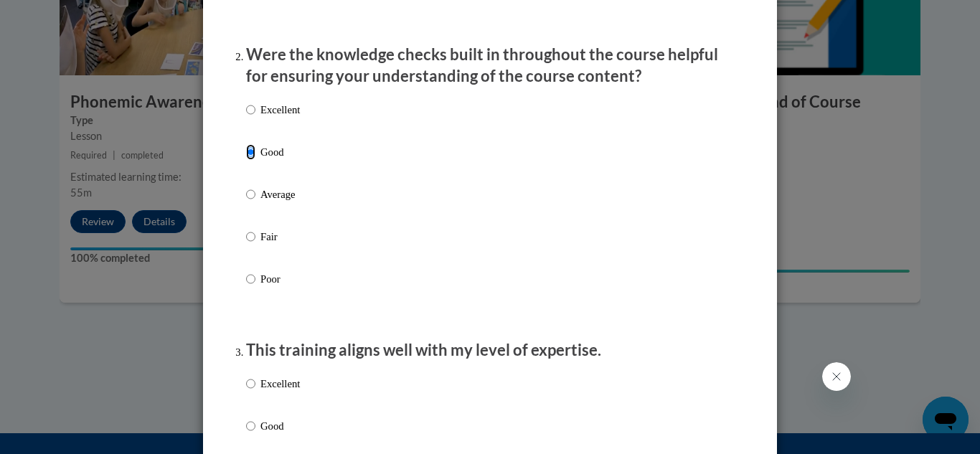
scroll to position [502, 0]
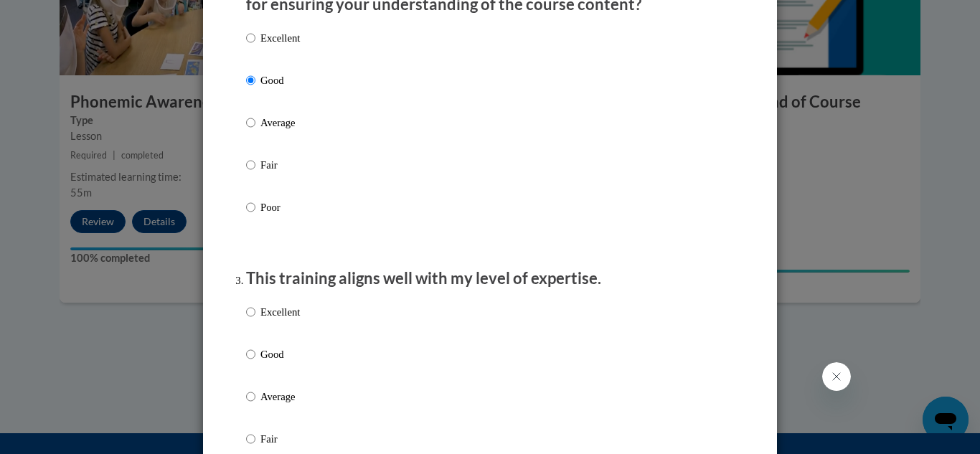
click at [264, 362] on p "Good" at bounding box center [280, 355] width 39 height 16
click at [255, 362] on input "Good" at bounding box center [250, 355] width 9 height 16
radio input "true"
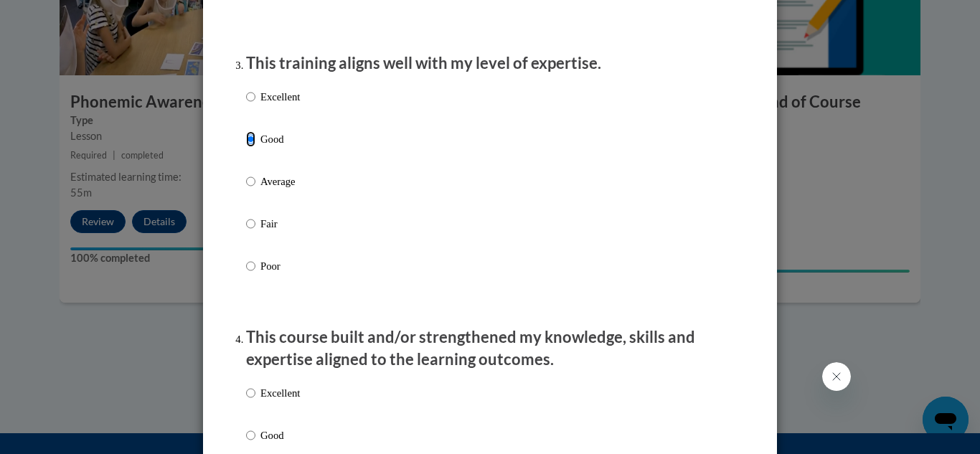
scroll to position [933, 0]
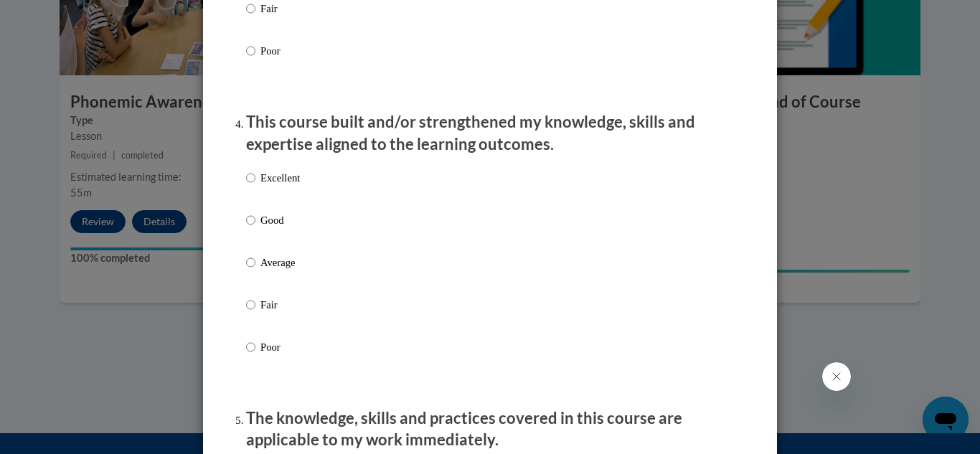
click at [265, 228] on p "Good" at bounding box center [280, 220] width 39 height 16
click at [255, 228] on input "Good" at bounding box center [250, 220] width 9 height 16
radio input "true"
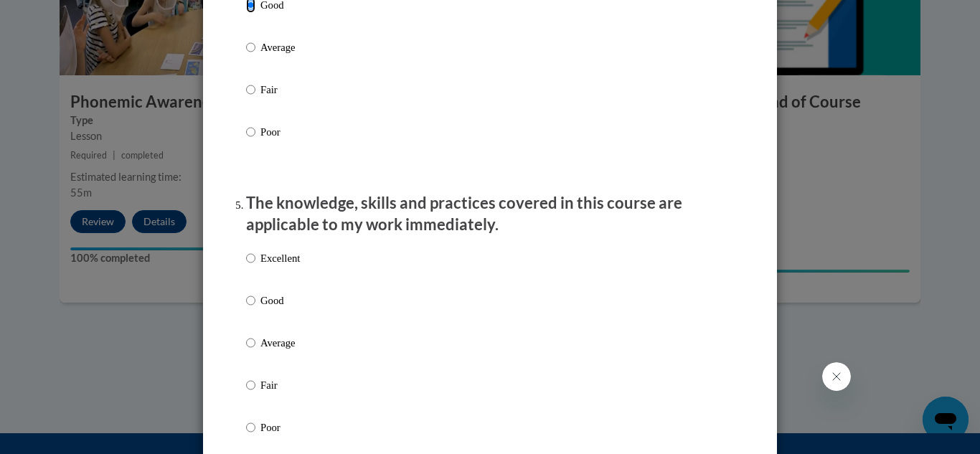
scroll to position [1220, 0]
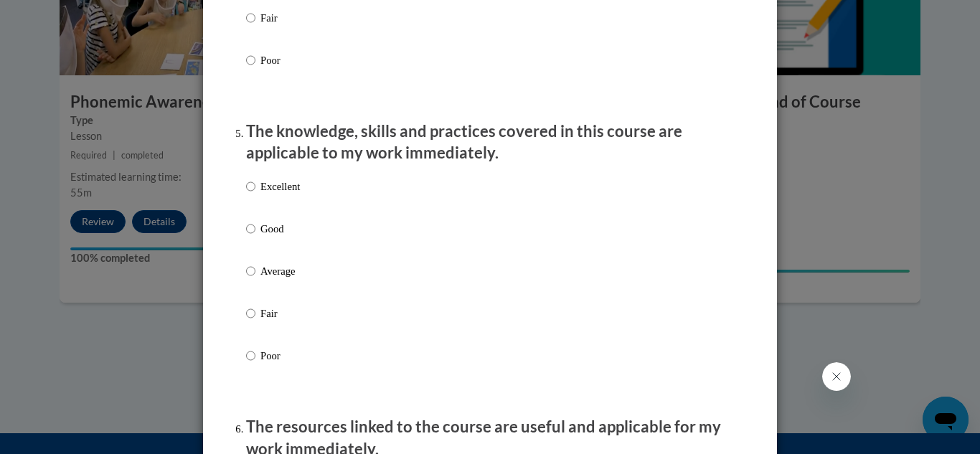
click at [267, 237] on p "Good" at bounding box center [280, 229] width 39 height 16
click at [255, 237] on input "Good" at bounding box center [250, 229] width 9 height 16
radio input "true"
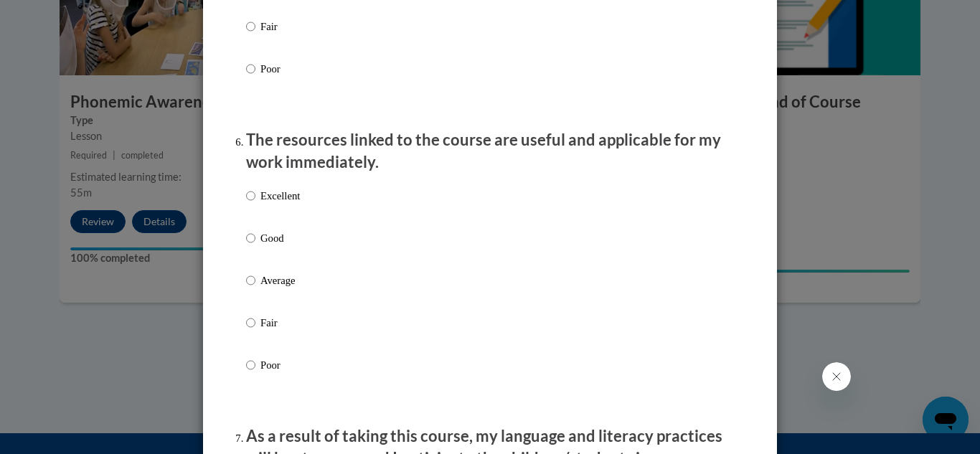
scroll to position [1579, 0]
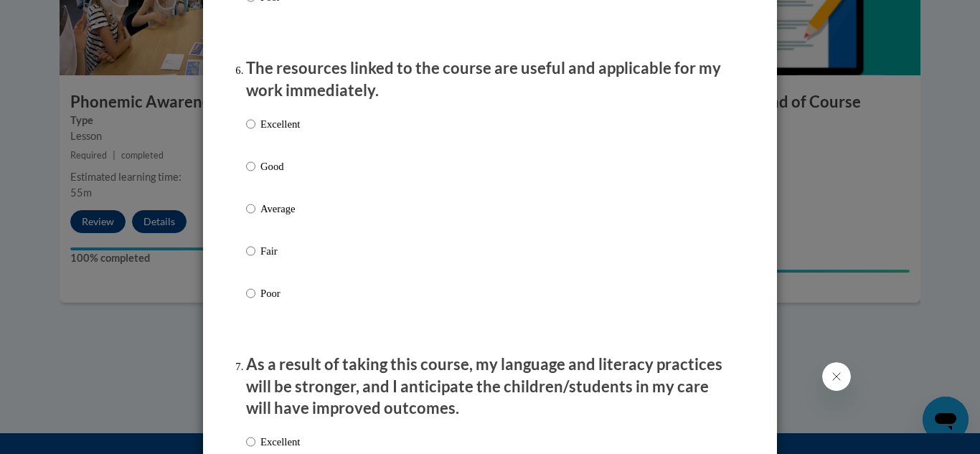
click at [267, 174] on p "Good" at bounding box center [280, 167] width 39 height 16
click at [255, 174] on input "Good" at bounding box center [250, 167] width 9 height 16
radio input "true"
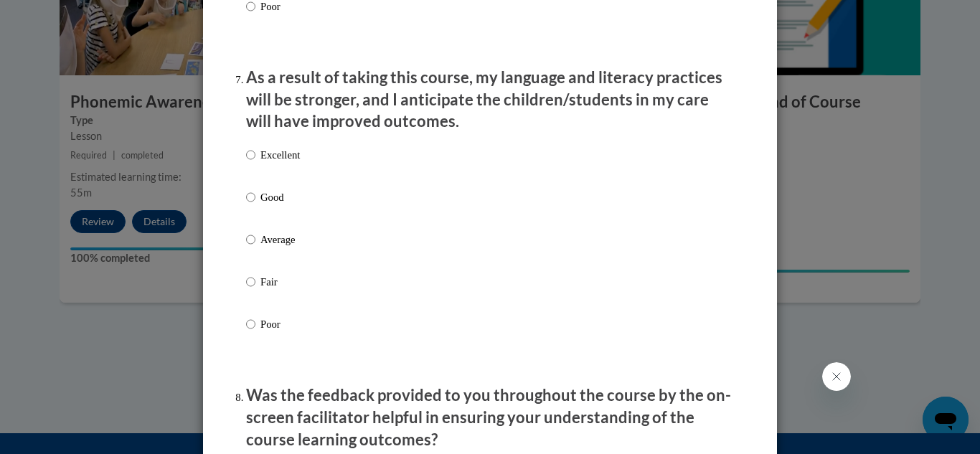
click at [276, 205] on p "Good" at bounding box center [280, 197] width 39 height 16
click at [255, 205] on input "Good" at bounding box center [250, 197] width 9 height 16
radio input "true"
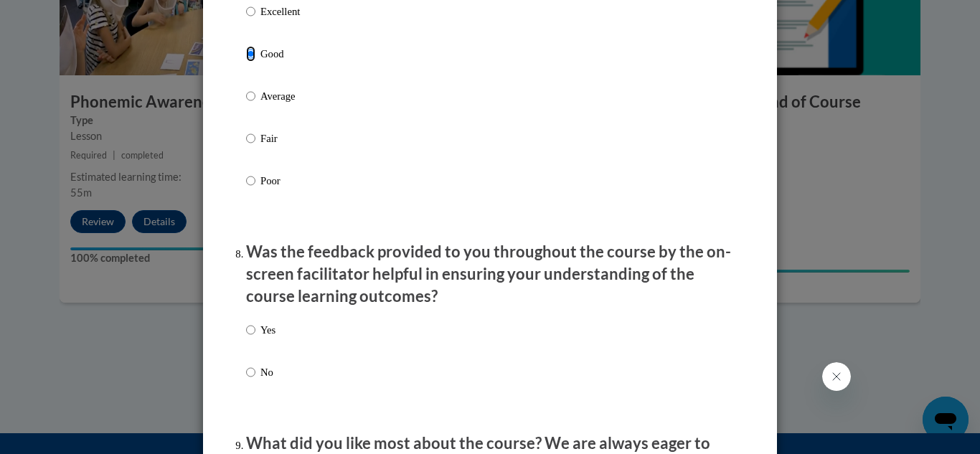
scroll to position [2153, 0]
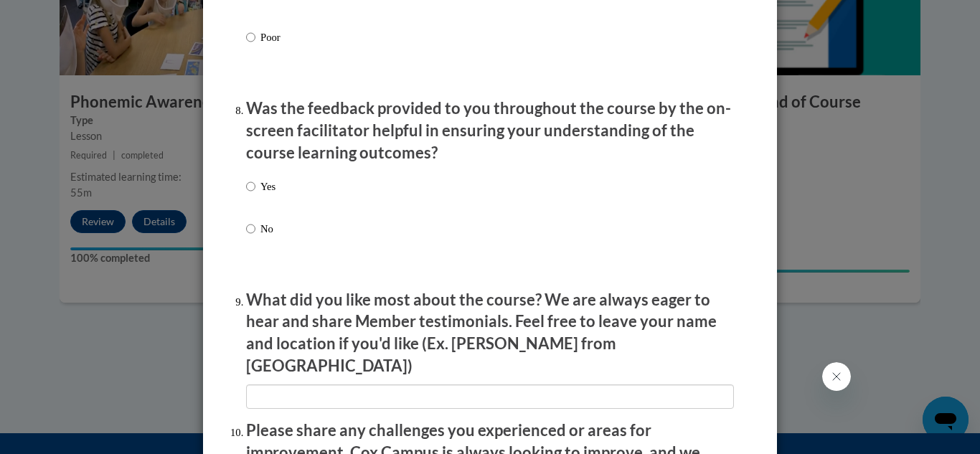
click at [268, 194] on p "Yes" at bounding box center [268, 187] width 15 height 16
click at [255, 194] on input "Yes" at bounding box center [250, 187] width 9 height 16
radio input "true"
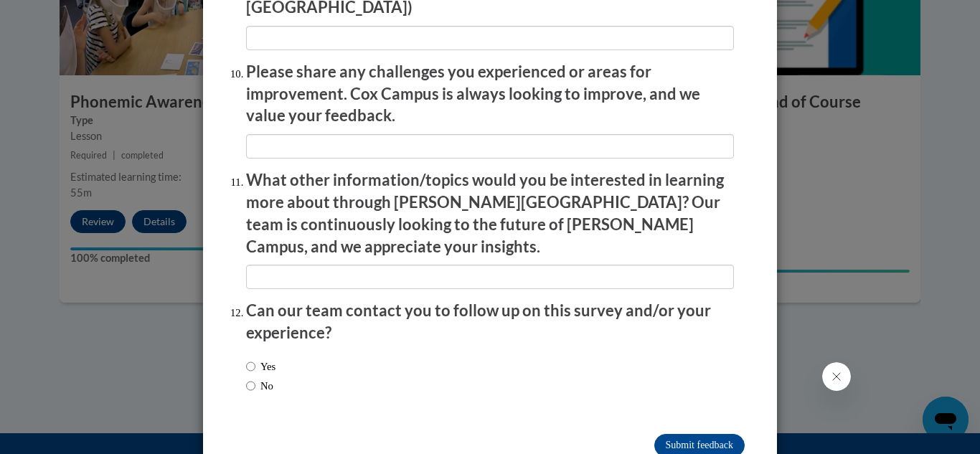
scroll to position [2528, 0]
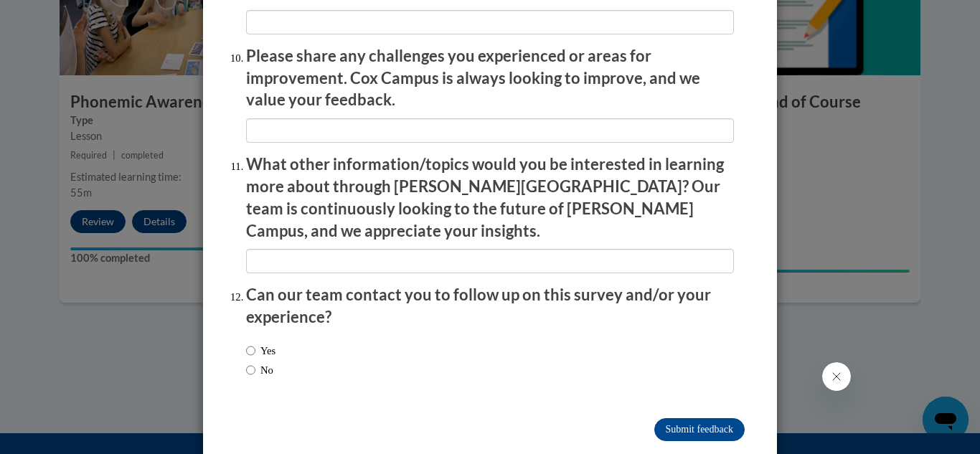
click at [254, 362] on label "No" at bounding box center [259, 370] width 27 height 16
click at [254, 362] on input "No" at bounding box center [250, 370] width 9 height 16
radio input "true"
click at [690, 418] on input "Submit feedback" at bounding box center [700, 429] width 90 height 23
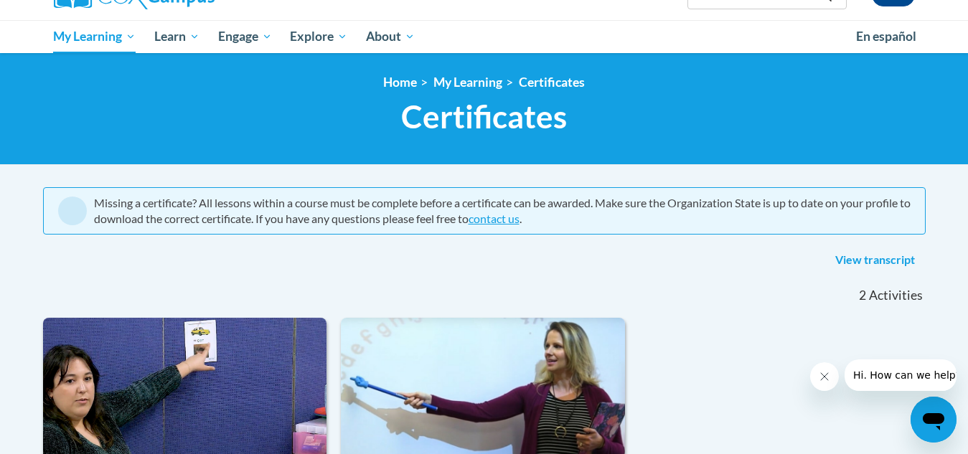
scroll to position [62, 0]
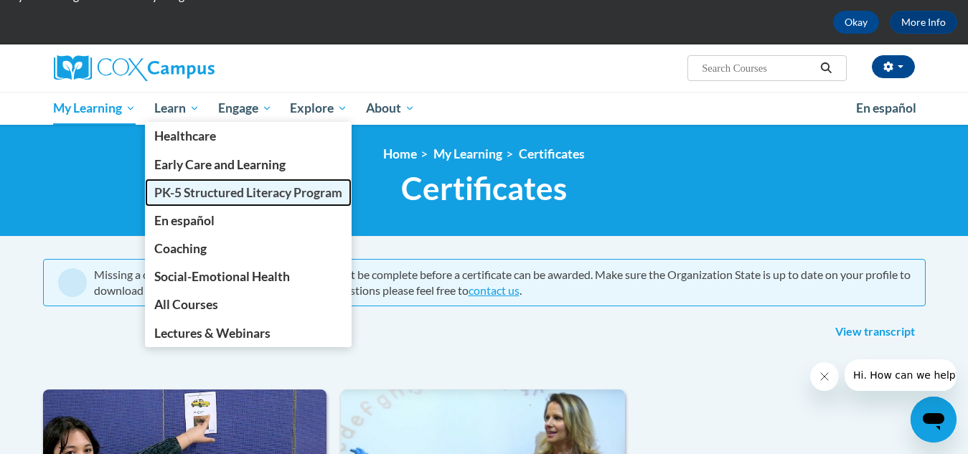
click at [198, 192] on span "PK-5 Structured Literacy Program" at bounding box center [248, 192] width 188 height 15
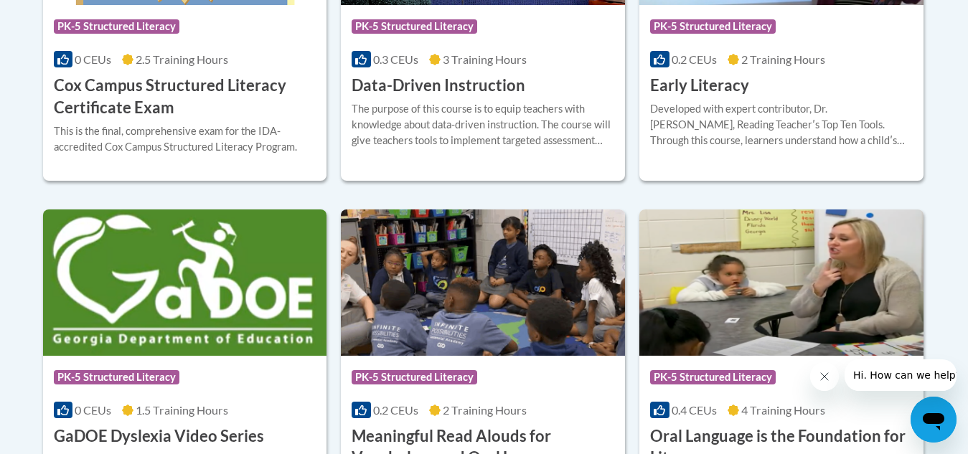
scroll to position [868, 0]
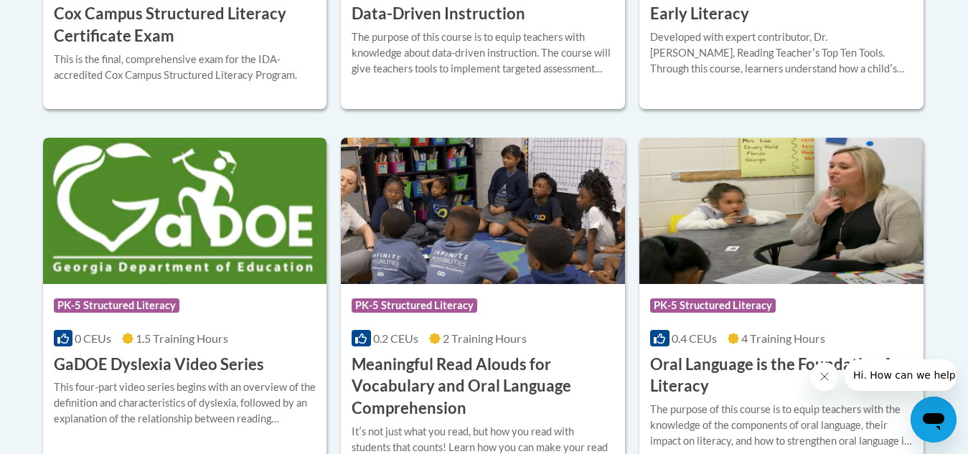
click at [258, 195] on img at bounding box center [185, 211] width 284 height 146
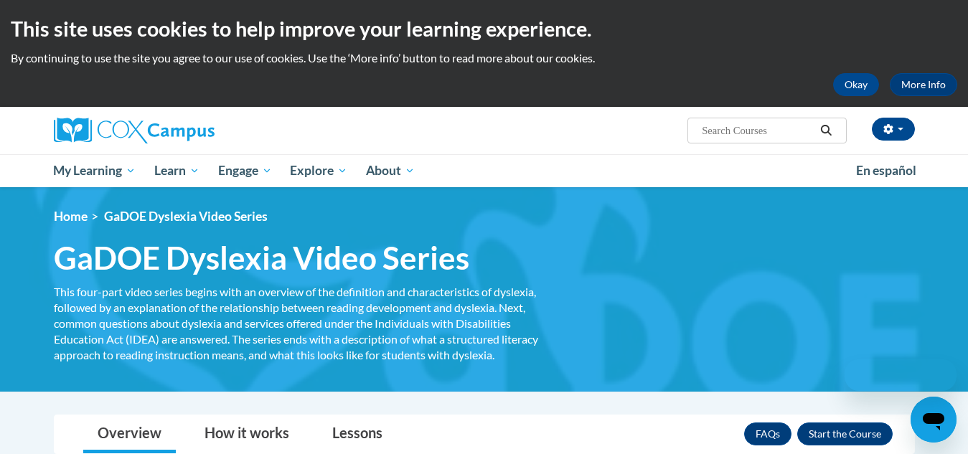
scroll to position [359, 0]
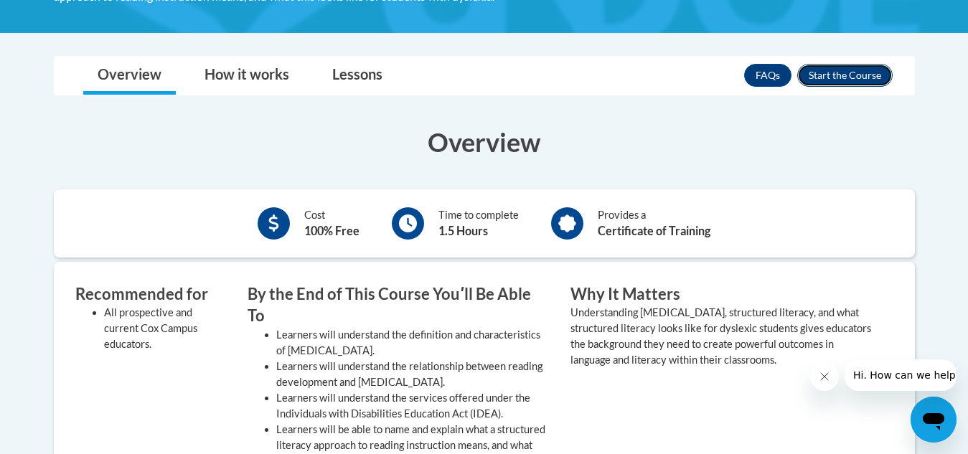
click at [835, 80] on button "Enroll" at bounding box center [844, 75] width 95 height 23
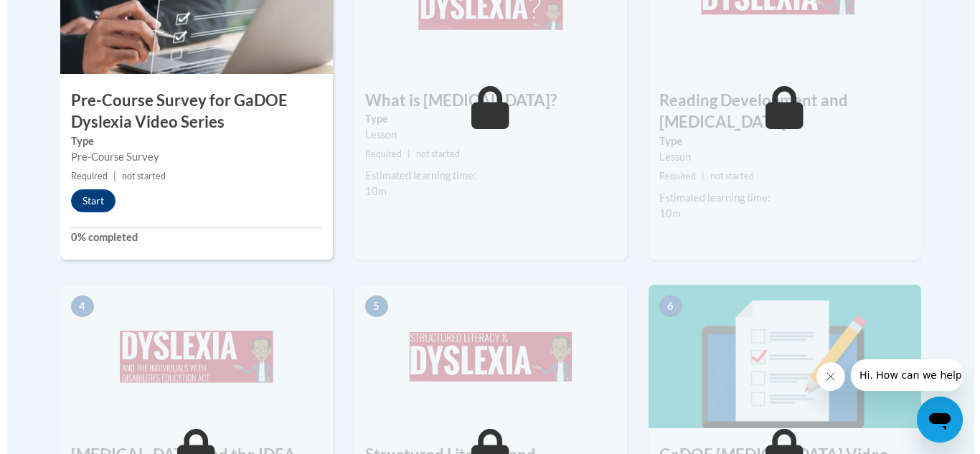
scroll to position [646, 0]
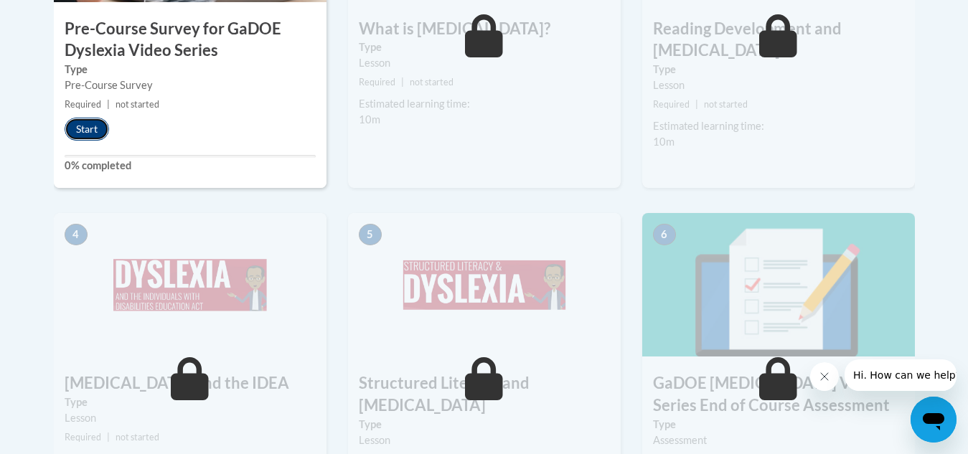
click at [85, 127] on button "Start" at bounding box center [87, 129] width 44 height 23
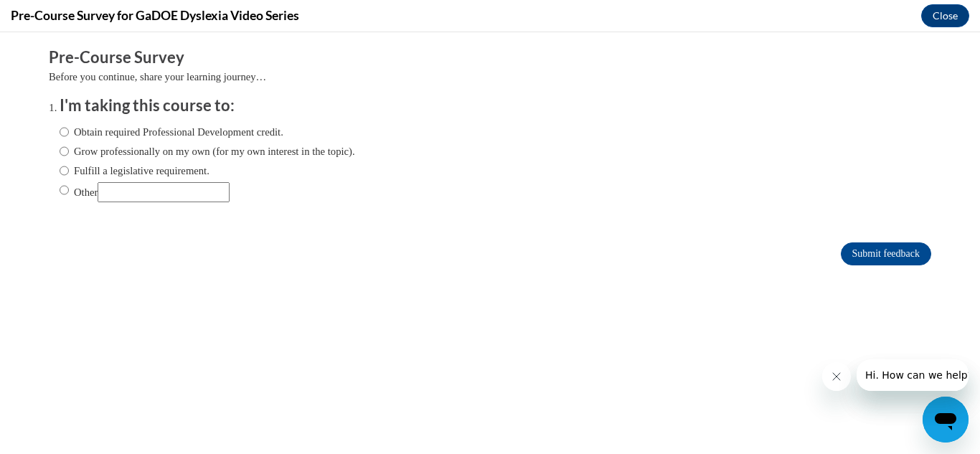
scroll to position [0, 0]
click at [60, 134] on input "Obtain required Professional Development credit." at bounding box center [64, 132] width 9 height 16
radio input "true"
click at [886, 248] on input "Submit feedback" at bounding box center [886, 254] width 90 height 23
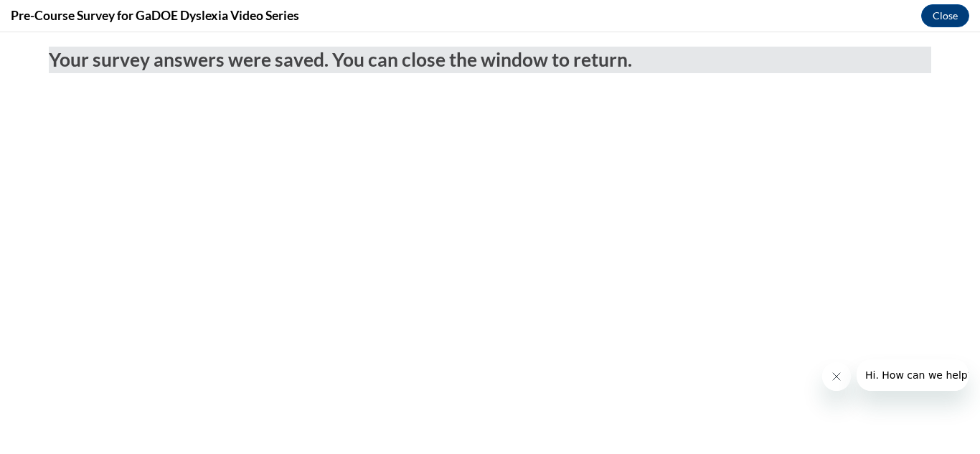
click at [787, 228] on body "Your survey answers were saved. You can close the window to return." at bounding box center [490, 243] width 980 height 422
click at [939, 6] on button "Close" at bounding box center [946, 15] width 48 height 23
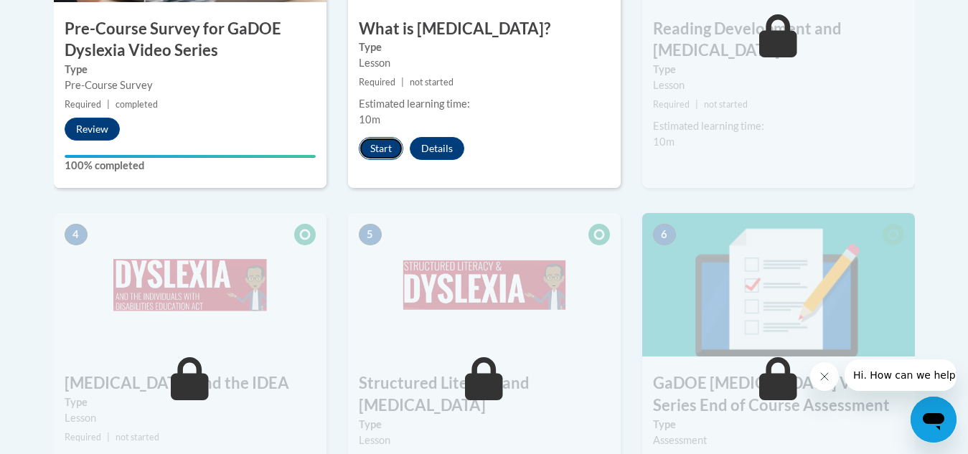
click at [378, 140] on button "Start" at bounding box center [381, 148] width 44 height 23
